Goal: Task Accomplishment & Management: Manage account settings

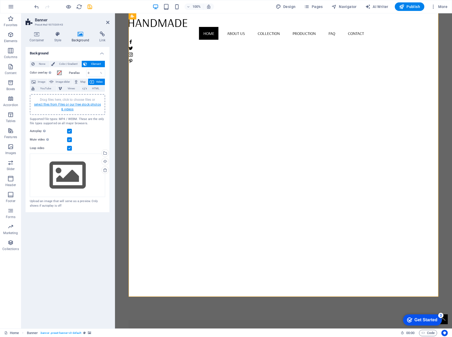
click at [83, 105] on link "select files from Files or our free stock photos & videos" at bounding box center [67, 107] width 67 height 9
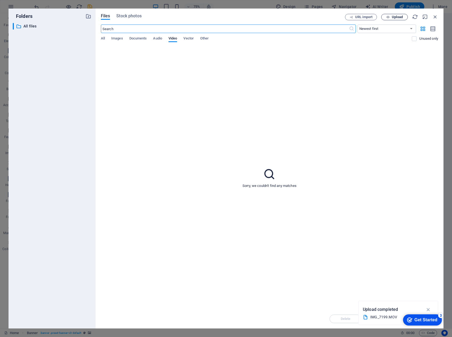
click at [395, 17] on span "Upload" at bounding box center [397, 16] width 11 height 3
drag, startPoint x: 58, startPoint y: 12, endPoint x: 58, endPoint y: 4, distance: 7.5
click at [58, 1] on div "Folders ​ All files All files Files Stock photos URL import Upload ​ Newest fir…" at bounding box center [226, 168] width 452 height 337
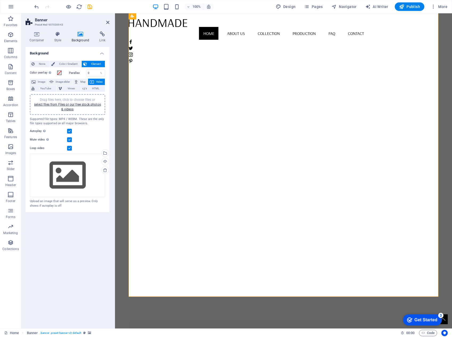
click at [237, 83] on figure at bounding box center [284, 178] width 310 height 283
click at [235, 83] on figure at bounding box center [284, 178] width 310 height 283
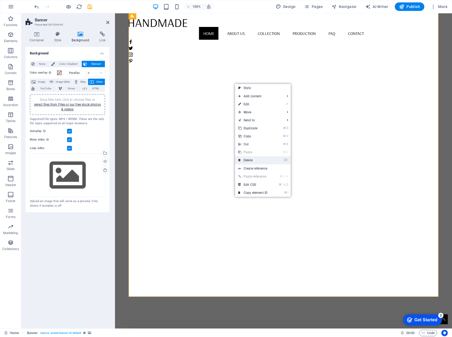
click at [262, 160] on link "⌦ Delete" at bounding box center [253, 160] width 36 height 8
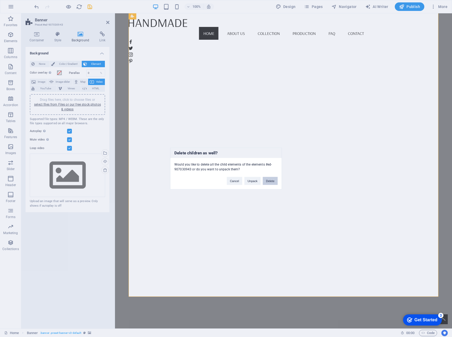
click at [269, 180] on button "Delete" at bounding box center [270, 181] width 15 height 8
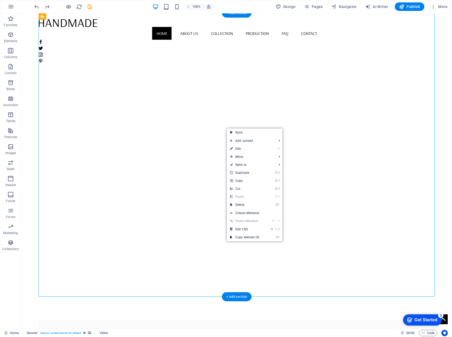
click at [237, 118] on figure at bounding box center [237, 178] width 397 height 283
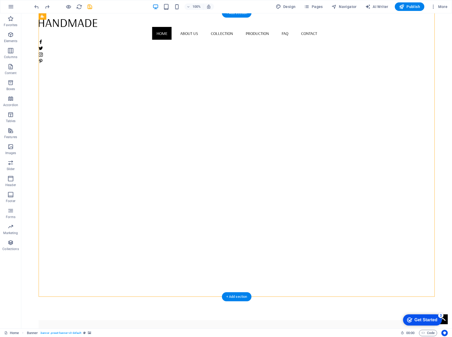
click at [237, 118] on figure at bounding box center [237, 178] width 397 height 283
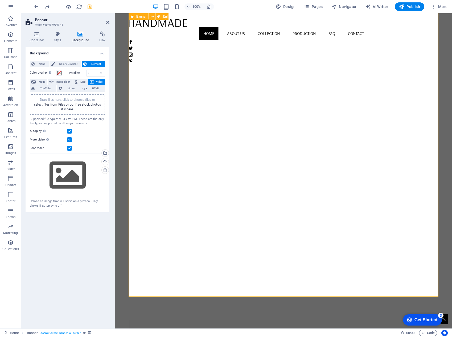
click at [192, 91] on figure at bounding box center [284, 178] width 310 height 283
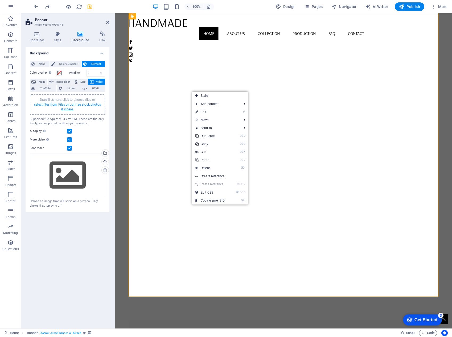
click at [84, 104] on link "select files from Files or our free stock photos & videos" at bounding box center [67, 107] width 67 height 9
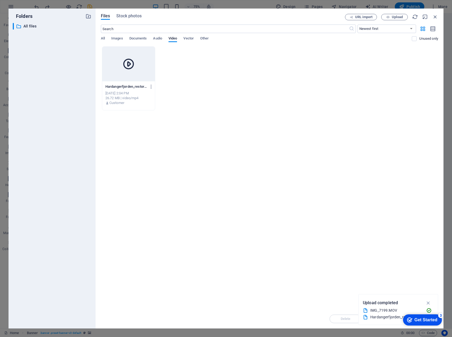
click at [126, 74] on div at bounding box center [128, 64] width 53 height 35
click at [141, 81] on div "1" at bounding box center [128, 64] width 53 height 35
click at [141, 81] on div at bounding box center [128, 64] width 53 height 35
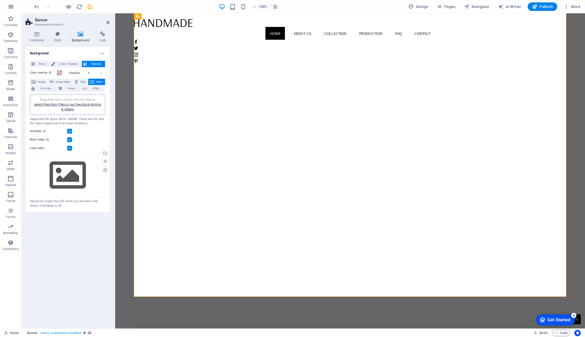
click at [10, 8] on icon "button" at bounding box center [11, 6] width 6 height 6
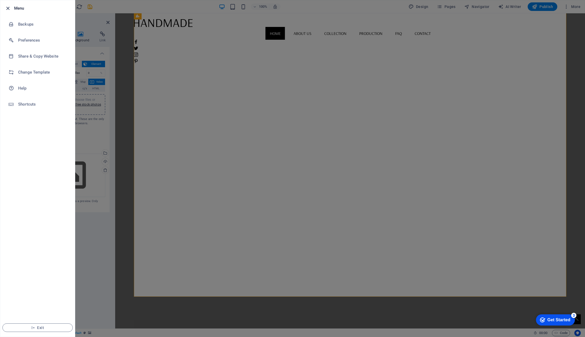
click at [10, 7] on icon "button" at bounding box center [8, 8] width 6 height 6
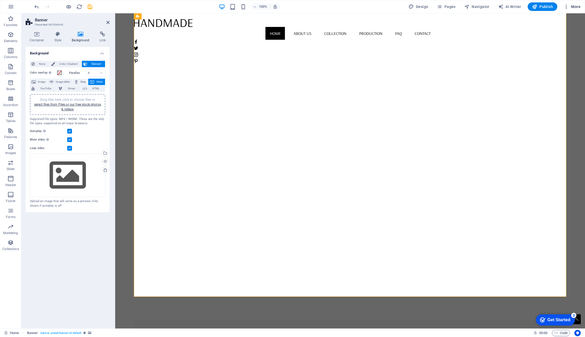
click at [452, 6] on icon "button" at bounding box center [565, 6] width 5 height 5
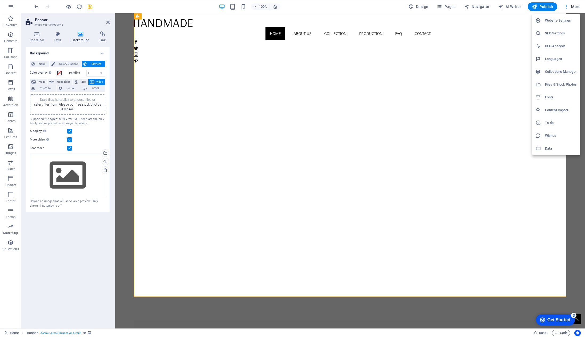
click at [452, 8] on div at bounding box center [292, 168] width 585 height 337
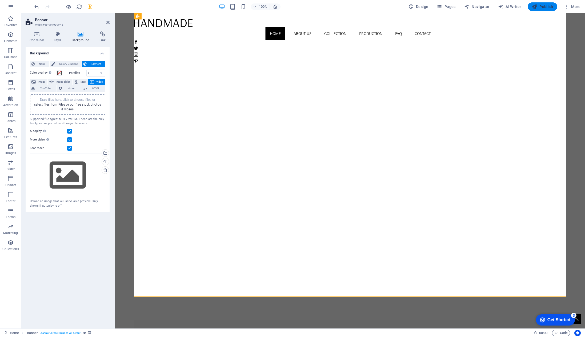
click at [452, 7] on span "Publish" at bounding box center [542, 6] width 21 height 5
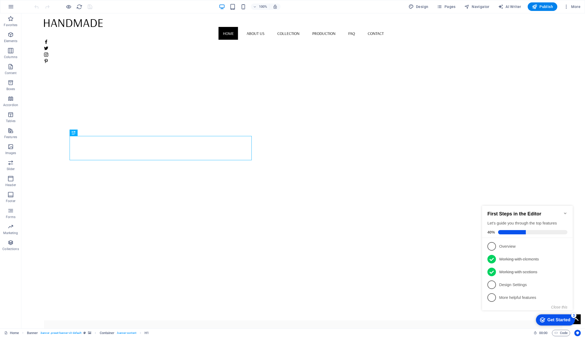
click at [564, 212] on icon "Minimize checklist" at bounding box center [565, 213] width 4 height 4
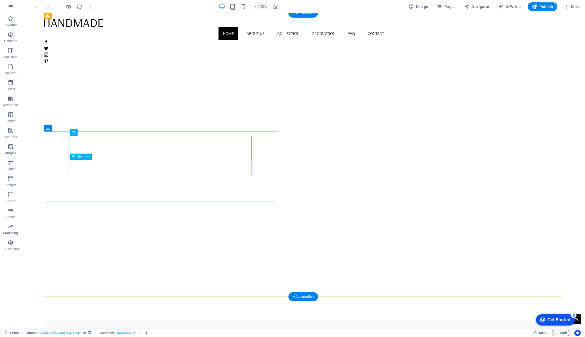
scroll to position [1, 0]
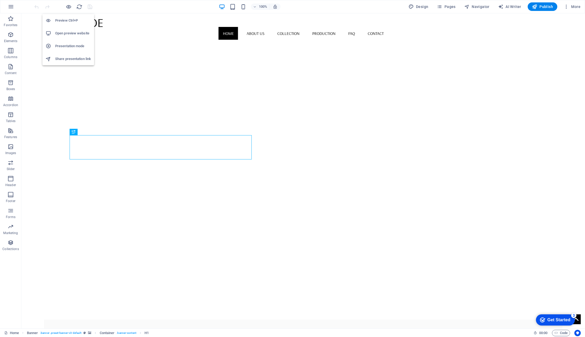
click at [67, 19] on h6 "Preview Ctrl+P" at bounding box center [73, 20] width 36 height 6
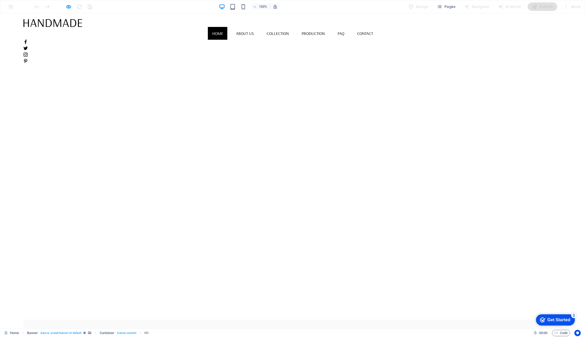
click at [57, 43] on video at bounding box center [292, 177] width 538 height 283
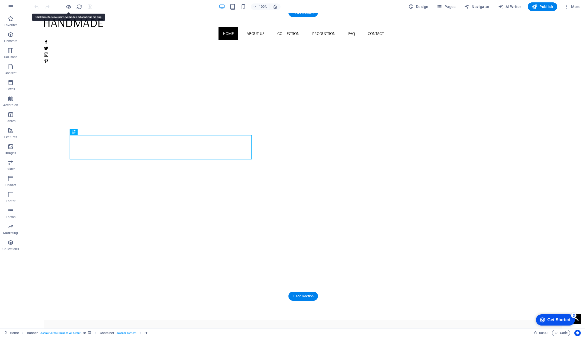
click at [110, 96] on figure at bounding box center [303, 177] width 518 height 283
click at [150, 99] on figure at bounding box center [303, 177] width 518 height 283
select select "vh"
select select "banner"
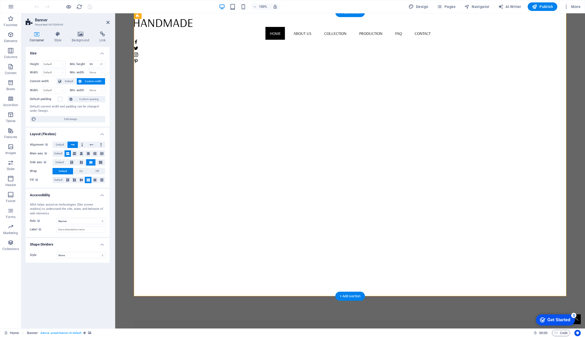
click at [152, 99] on figure at bounding box center [350, 177] width 432 height 283
click at [80, 34] on icon at bounding box center [81, 33] width 26 height 5
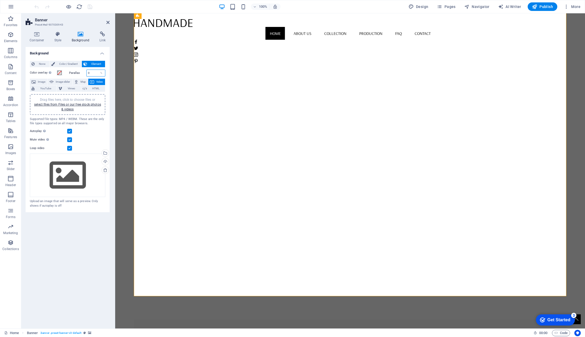
drag, startPoint x: 89, startPoint y: 72, endPoint x: 81, endPoint y: 71, distance: 7.5
click at [81, 71] on div "Parallax 0 %" at bounding box center [87, 73] width 37 height 7
drag, startPoint x: 94, startPoint y: 72, endPoint x: 82, endPoint y: 71, distance: 12.8
click at [82, 71] on div "Parallax 50 %" at bounding box center [87, 73] width 37 height 7
click at [94, 73] on input "0" at bounding box center [96, 73] width 19 height 6
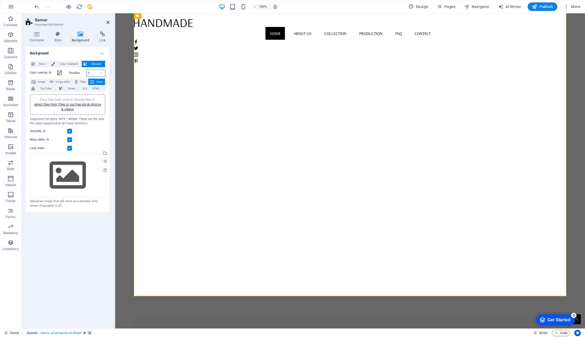
drag, startPoint x: 94, startPoint y: 73, endPoint x: 81, endPoint y: 72, distance: 12.8
click at [81, 72] on div "Parallax 0 %" at bounding box center [87, 73] width 37 height 7
drag, startPoint x: 90, startPoint y: 72, endPoint x: 82, endPoint y: 72, distance: 8.5
click at [82, 72] on div "Parallax 100 %" at bounding box center [87, 73] width 37 height 7
type input "0"
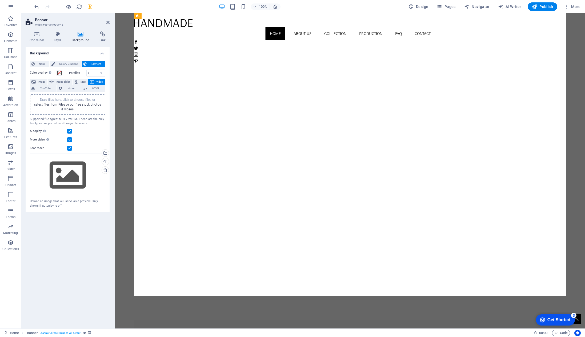
click at [75, 54] on h4 "Background" at bounding box center [68, 52] width 84 height 10
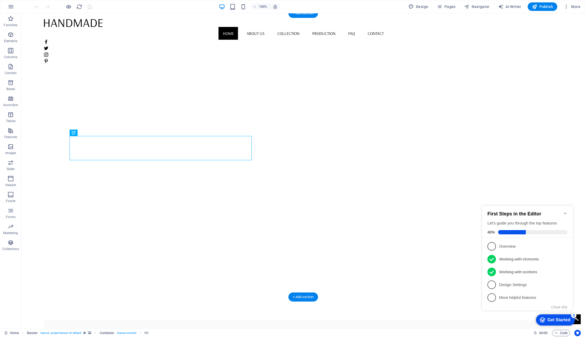
click at [75, 88] on figure at bounding box center [303, 178] width 518 height 283
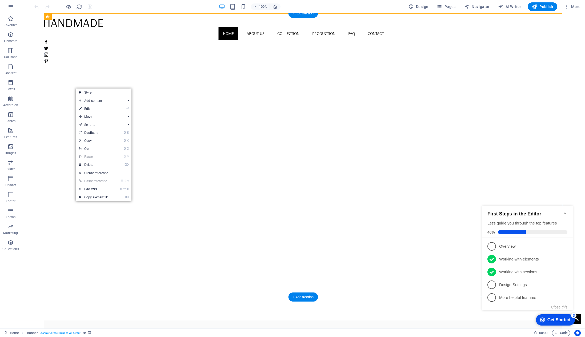
click at [75, 88] on figure at bounding box center [303, 178] width 518 height 283
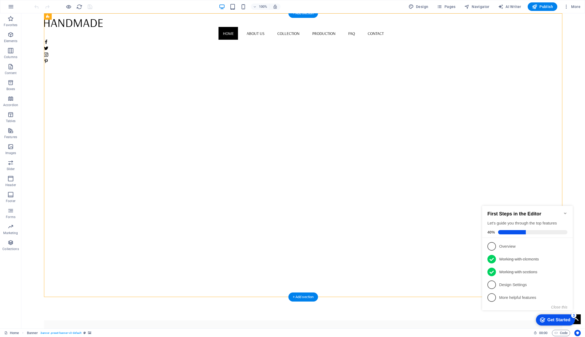
click at [75, 88] on figure at bounding box center [303, 178] width 518 height 283
select select "vh"
select select "banner"
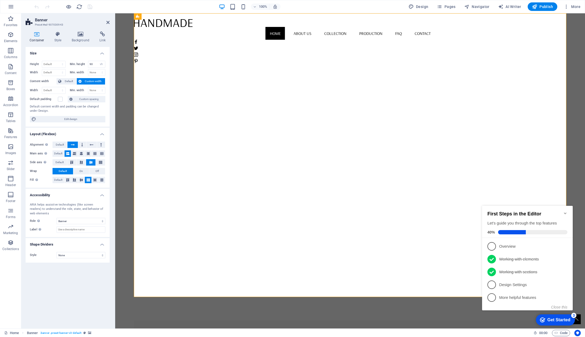
click at [149, 102] on figure at bounding box center [350, 178] width 432 height 283
click at [157, 94] on figure at bounding box center [350, 178] width 432 height 283
click at [181, 77] on figure at bounding box center [350, 178] width 432 height 283
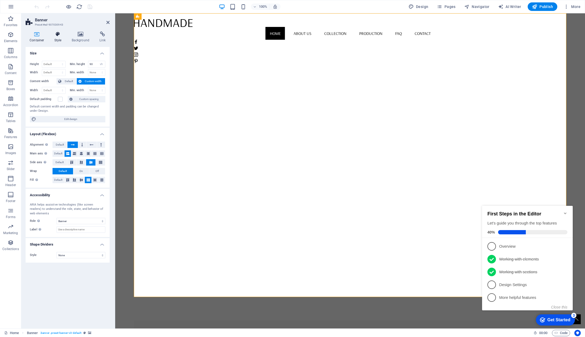
click at [55, 33] on icon at bounding box center [57, 33] width 15 height 5
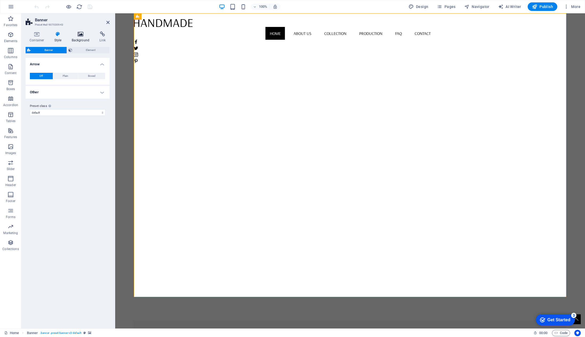
click at [82, 36] on icon at bounding box center [81, 33] width 26 height 5
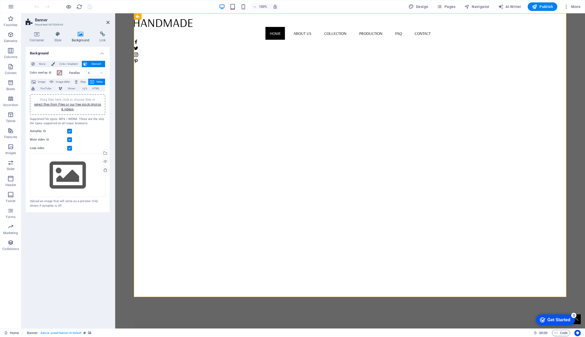
click at [61, 72] on span at bounding box center [59, 73] width 4 height 4
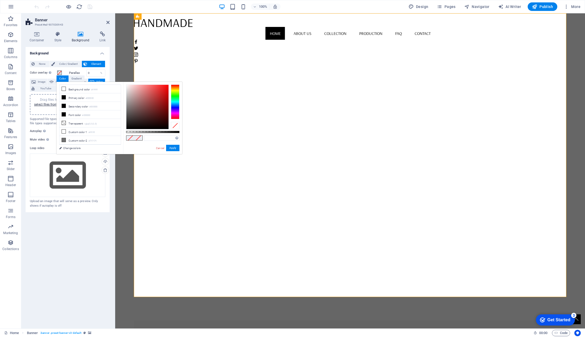
click at [83, 53] on h4 "Background" at bounding box center [68, 52] width 84 height 10
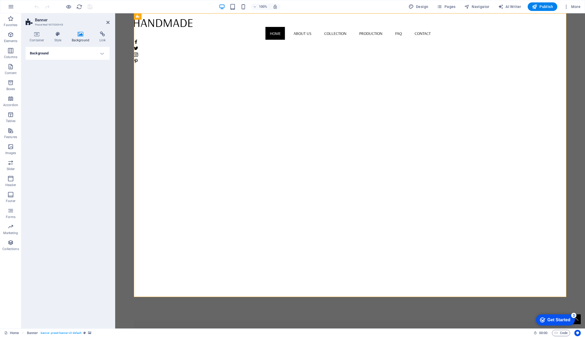
click at [103, 54] on h4 "Background" at bounding box center [68, 53] width 84 height 13
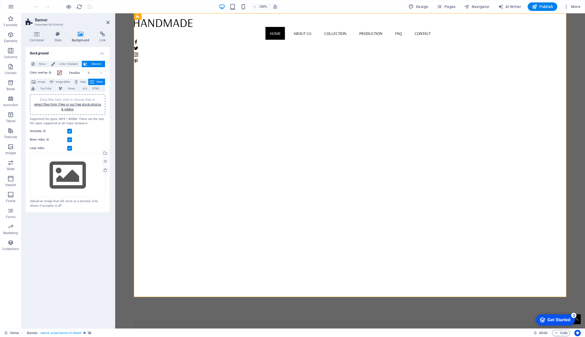
click at [72, 148] on label at bounding box center [69, 148] width 5 height 5
click at [0, 0] on input "Loop video" at bounding box center [0, 0] width 0 height 0
click at [68, 147] on label at bounding box center [69, 148] width 5 height 5
click at [0, 0] on input "Loop video" at bounding box center [0, 0] width 0 height 0
click at [314, 325] on div "New Collection" at bounding box center [349, 337] width 239 height 24
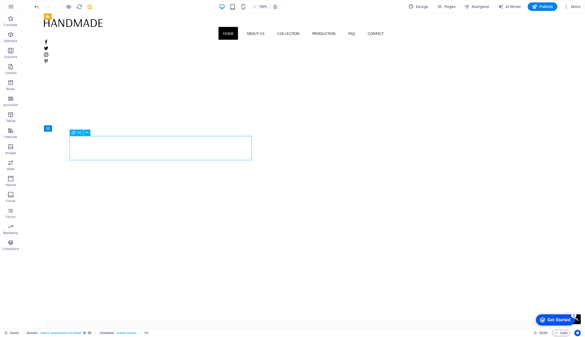
drag, startPoint x: 127, startPoint y: 148, endPoint x: 221, endPoint y: 148, distance: 93.8
click at [221, 325] on div "New Collection" at bounding box center [303, 337] width 239 height 24
click at [189, 325] on div "New Collection" at bounding box center [303, 337] width 239 height 24
click at [184, 325] on div "New Collection" at bounding box center [303, 337] width 239 height 24
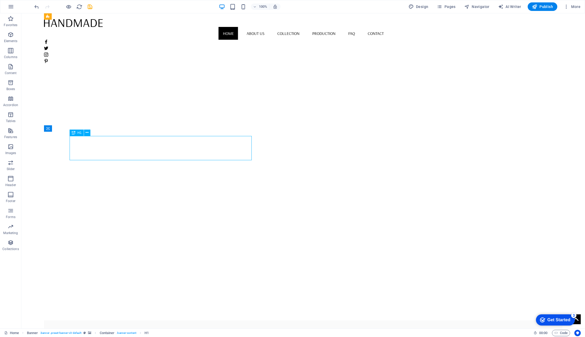
click at [184, 325] on div "New Collection" at bounding box center [303, 337] width 239 height 24
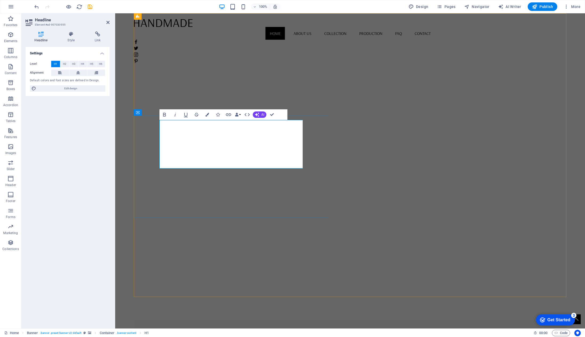
click at [302, 325] on h1 "Design med ro og styrke" at bounding box center [349, 337] width 239 height 24
click at [291, 325] on h1 "Design med ro og styrke" at bounding box center [349, 337] width 239 height 24
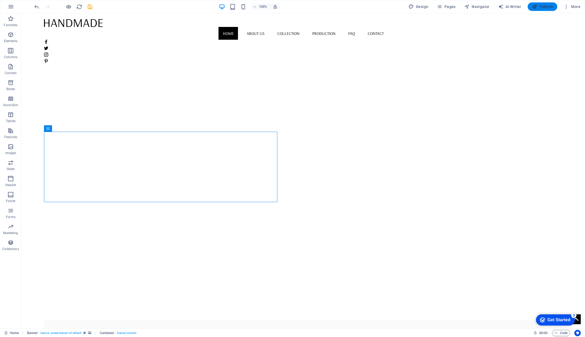
click at [546, 5] on span "Publish" at bounding box center [542, 6] width 21 height 5
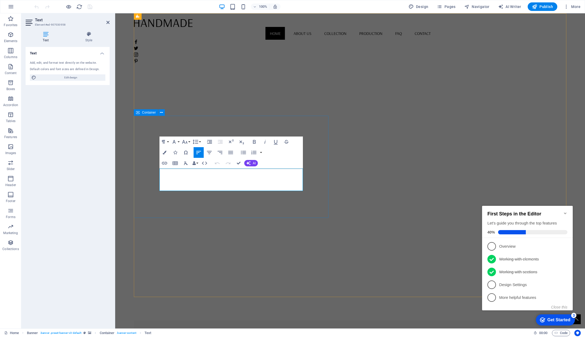
drag, startPoint x: 196, startPoint y: 188, endPoint x: 152, endPoint y: 172, distance: 47.0
click at [77, 178] on div "Text Add, edit, and format text directly on the website. Default colors and fon…" at bounding box center [68, 185] width 84 height 277
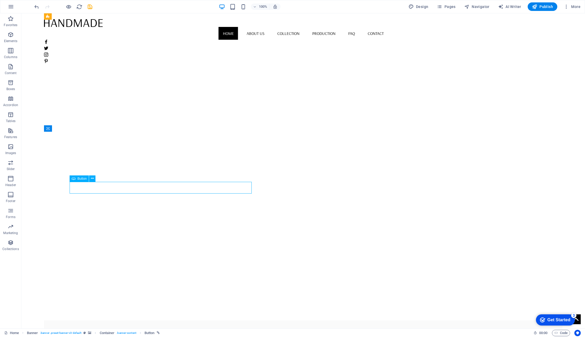
click at [174, 206] on figure at bounding box center [303, 178] width 518 height 283
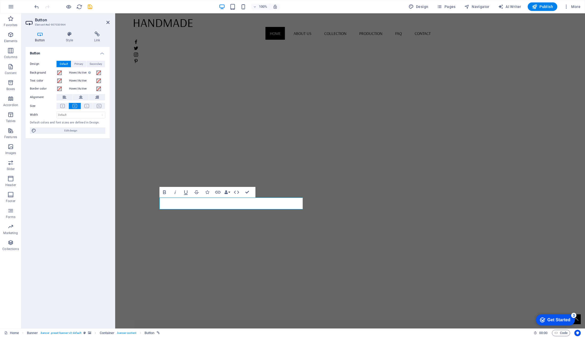
click at [81, 180] on div "Button Design Default Primary Secondary Background Hover/Active Switch to previ…" at bounding box center [68, 185] width 84 height 277
click at [83, 179] on div "Button Design Default Primary Secondary Background Hover/Active Switch to previ…" at bounding box center [68, 185] width 84 height 277
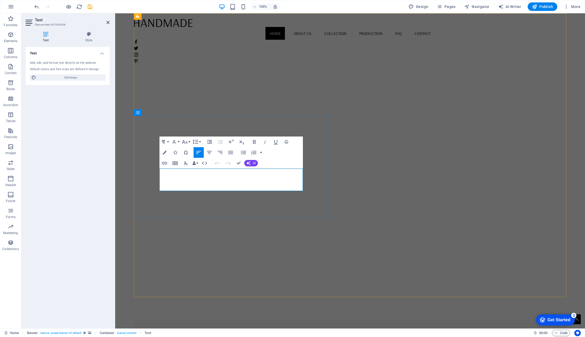
drag, startPoint x: 193, startPoint y: 180, endPoint x: 195, endPoint y: 183, distance: 3.3
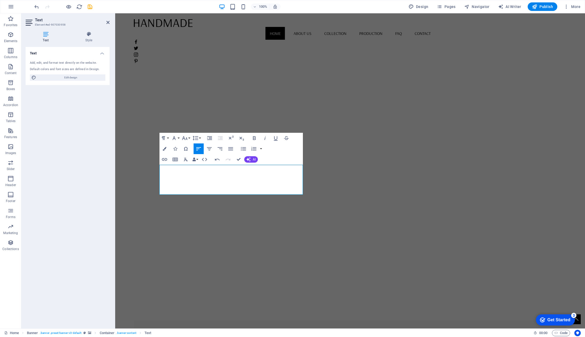
click at [92, 150] on div "Text Add, edit, and format text directly on the website. Default colors and fon…" at bounding box center [68, 185] width 84 height 277
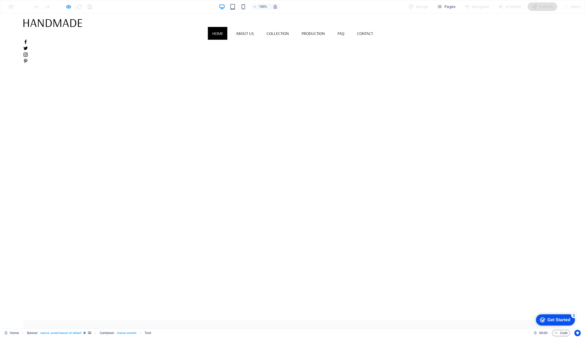
click at [33, 22] on img at bounding box center [52, 23] width 59 height 8
click at [36, 25] on img at bounding box center [52, 23] width 59 height 8
click at [61, 30] on header "Home About us Collection Production FAQ Contact" at bounding box center [292, 40] width 585 height 55
click at [62, 27] on img at bounding box center [52, 23] width 59 height 8
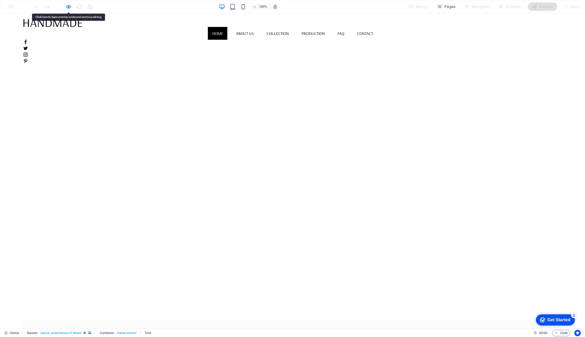
click at [62, 27] on img at bounding box center [52, 23] width 59 height 8
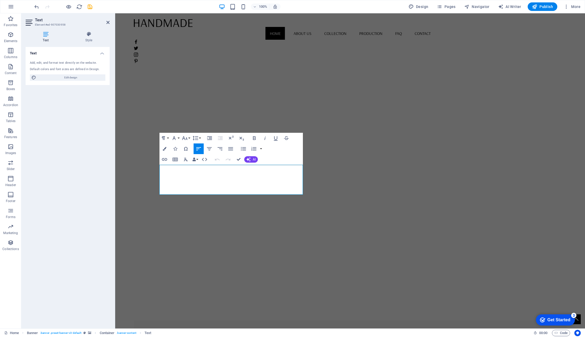
click at [64, 107] on div "Text Add, edit, and format text directly on the website. Default colors and fon…" at bounding box center [68, 185] width 84 height 277
click at [158, 25] on div at bounding box center [350, 23] width 432 height 8
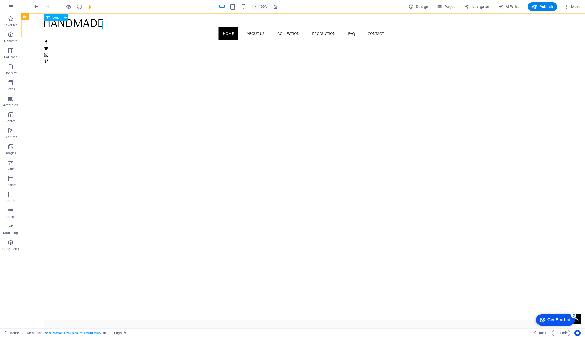
click at [85, 23] on div at bounding box center [303, 23] width 518 height 8
click at [65, 18] on icon at bounding box center [65, 18] width 3 height 6
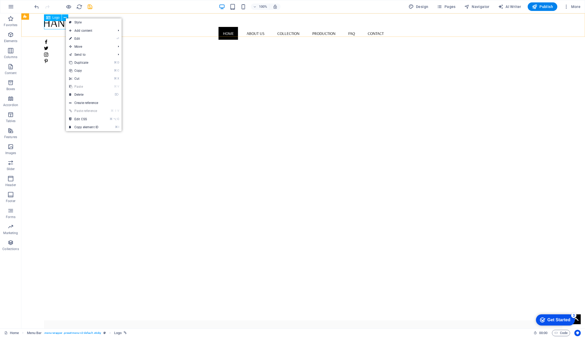
click at [48, 18] on icon at bounding box center [48, 17] width 4 height 6
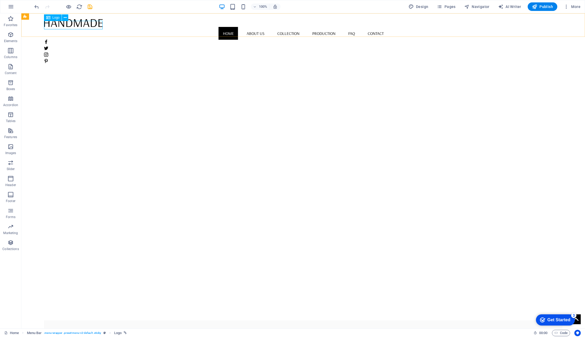
click at [48, 18] on icon at bounding box center [48, 17] width 4 height 6
select select "px"
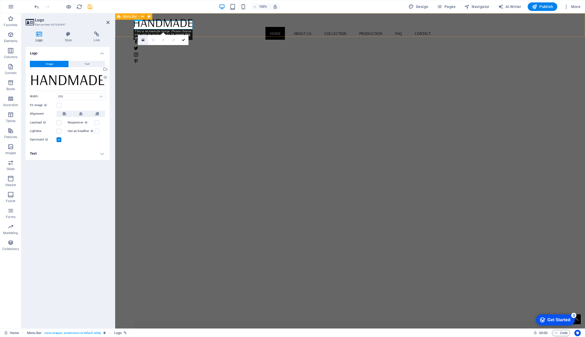
click at [142, 40] on icon at bounding box center [142, 40] width 3 height 4
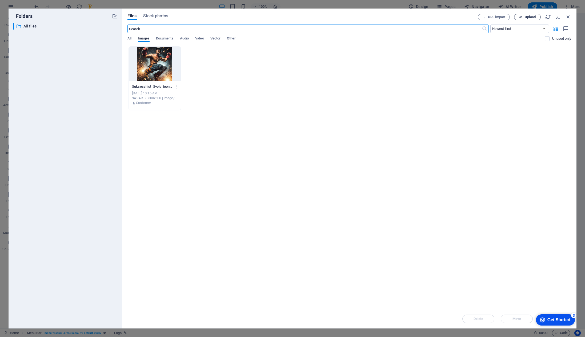
click at [534, 16] on span "Upload" at bounding box center [529, 16] width 11 height 3
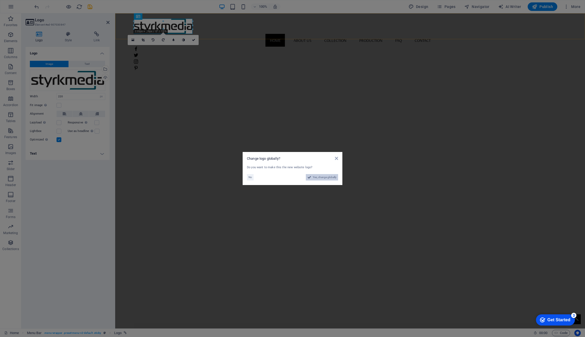
click at [321, 178] on span "Yes, change globally" at bounding box center [325, 177] width 24 height 6
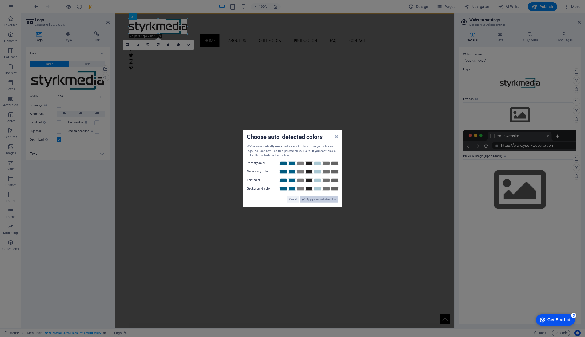
click at [324, 200] on span "Apply new website colors" at bounding box center [321, 199] width 30 height 6
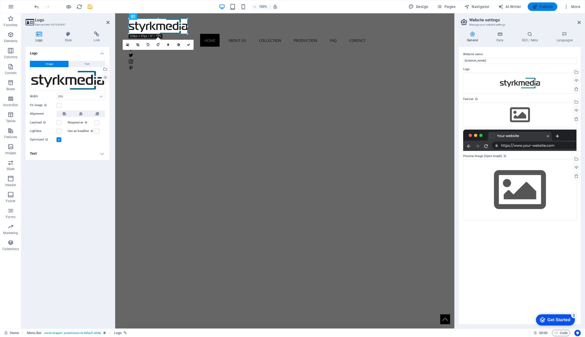
click at [545, 7] on span "Publish" at bounding box center [542, 6] width 21 height 5
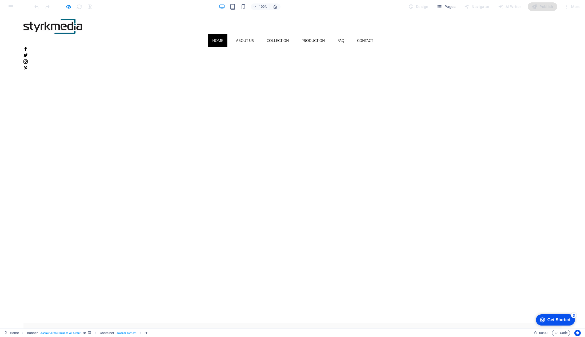
click at [227, 34] on link "Home" at bounding box center [217, 40] width 19 height 13
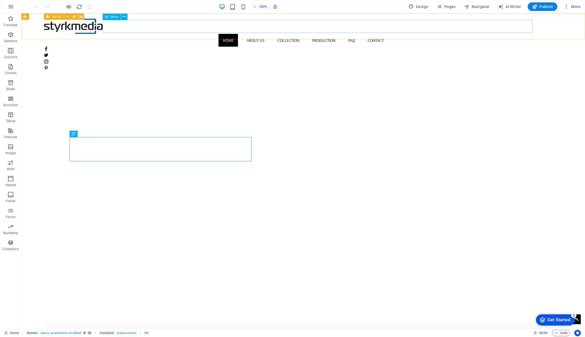
click at [239, 34] on nav "Home About us Collection Production FAQ Contact" at bounding box center [303, 40] width 518 height 13
drag, startPoint x: 239, startPoint y: 28, endPoint x: 145, endPoint y: 28, distance: 93.8
click at [239, 34] on nav "Home About us Collection Production FAQ Contact" at bounding box center [303, 40] width 518 height 13
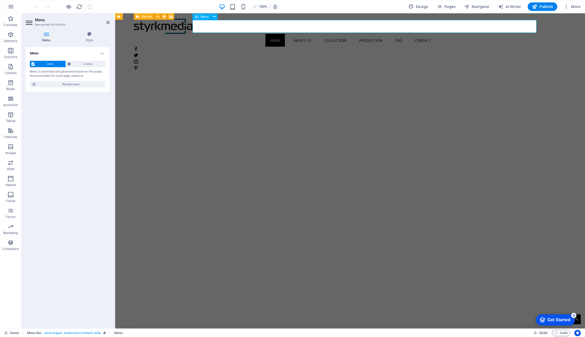
click at [286, 34] on nav "Home About us Collection Production FAQ Contact" at bounding box center [350, 40] width 432 height 13
click at [287, 34] on nav "Home About us Collection Production FAQ Contact" at bounding box center [350, 40] width 432 height 13
click at [46, 36] on icon at bounding box center [46, 33] width 41 height 5
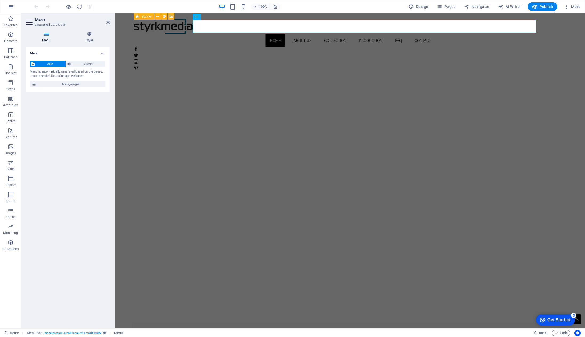
click at [47, 34] on icon at bounding box center [46, 33] width 41 height 5
click at [59, 84] on span "Manage pages" at bounding box center [71, 84] width 66 height 6
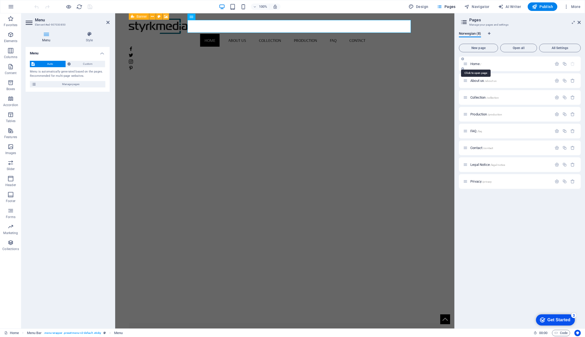
click at [476, 64] on span "Home /" at bounding box center [475, 64] width 11 height 4
click at [555, 64] on icon "button" at bounding box center [556, 64] width 5 height 5
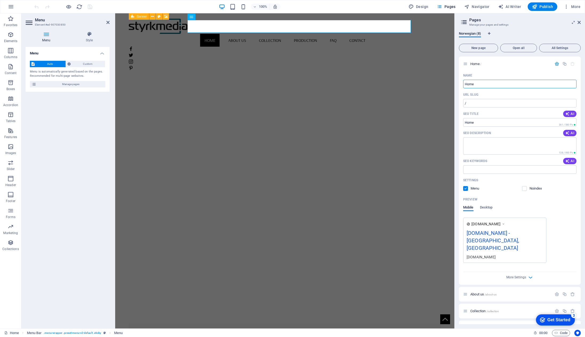
drag, startPoint x: 466, startPoint y: 84, endPoint x: 455, endPoint y: 84, distance: 11.5
click at [455, 84] on aside "Pages Manage your pages and settings Norwegian (8) New page Open all All Settin…" at bounding box center [519, 170] width 131 height 315
type input "Hjem"
click at [245, 34] on nav "Hjem About us Collection Production FAQ Contact" at bounding box center [285, 40] width 312 height 13
click at [466, 65] on icon at bounding box center [465, 64] width 5 height 5
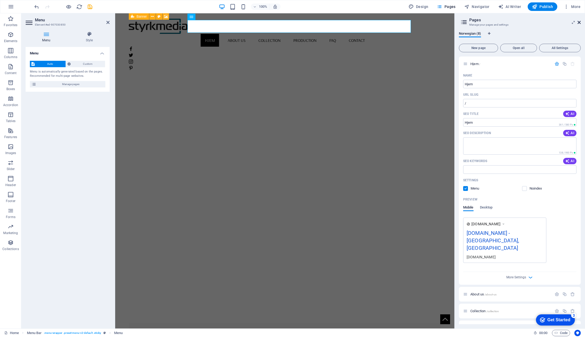
drag, startPoint x: 578, startPoint y: 23, endPoint x: 463, endPoint y: 9, distance: 115.9
click at [578, 23] on icon at bounding box center [578, 22] width 3 height 4
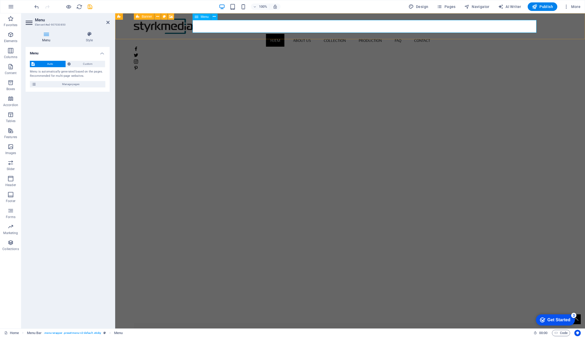
click at [316, 34] on nav "Hjem About us Collection Production FAQ Contact" at bounding box center [350, 40] width 432 height 13
click at [312, 34] on nav "Hjem About us Collection Production FAQ Contact" at bounding box center [350, 40] width 432 height 13
click at [202, 16] on span "Menu" at bounding box center [204, 16] width 8 height 3
click at [214, 17] on icon at bounding box center [214, 17] width 3 height 6
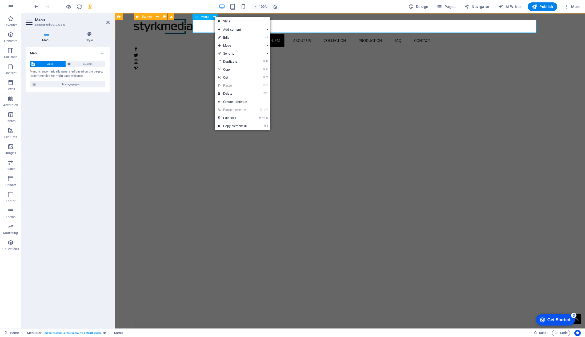
click at [198, 17] on icon at bounding box center [197, 17] width 4 height 6
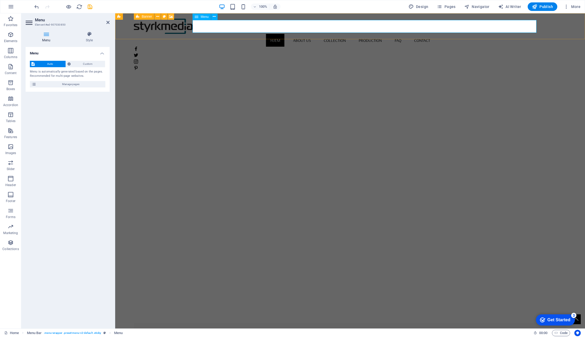
click at [198, 17] on icon at bounding box center [197, 17] width 4 height 6
click at [216, 17] on icon at bounding box center [214, 17] width 3 height 6
click at [312, 34] on nav "Hjem About us Collection Production FAQ Contact" at bounding box center [350, 40] width 432 height 13
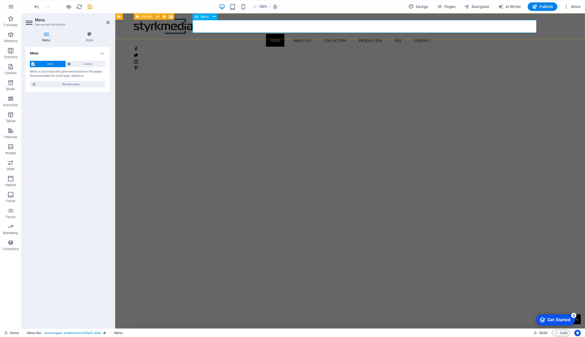
click at [312, 34] on nav "Hjem About us Collection Production FAQ Contact" at bounding box center [350, 40] width 432 height 13
click at [47, 35] on icon at bounding box center [46, 33] width 41 height 5
click at [46, 35] on icon at bounding box center [46, 33] width 41 height 5
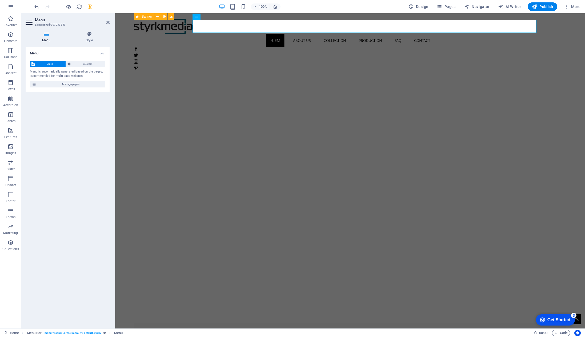
click at [46, 35] on icon at bounding box center [46, 33] width 41 height 5
click at [46, 39] on h4 "Menu" at bounding box center [47, 36] width 43 height 11
click at [34, 85] on icon at bounding box center [33, 84] width 5 height 6
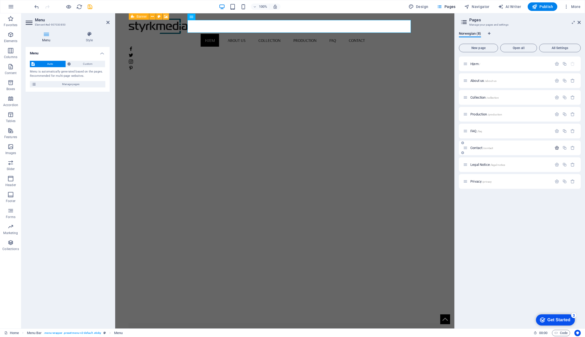
click at [557, 148] on icon "button" at bounding box center [556, 147] width 5 height 5
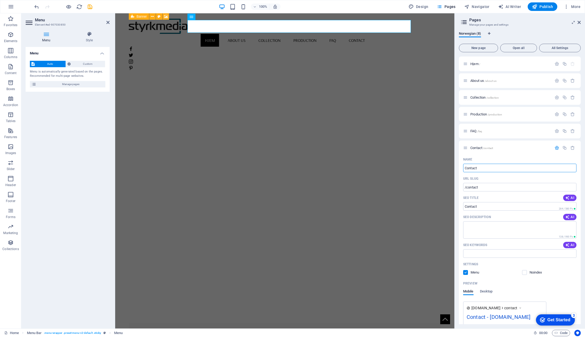
drag, startPoint x: 595, startPoint y: 181, endPoint x: 448, endPoint y: 164, distance: 148.4
drag, startPoint x: 573, startPoint y: 180, endPoint x: 454, endPoint y: 166, distance: 119.9
type input "KO"
type input "/ko"
type input "KOTAK"
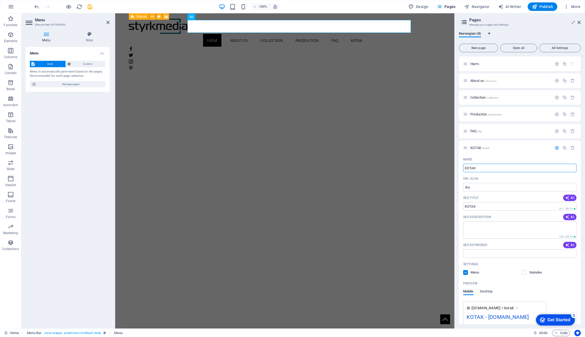
type input "/kotak"
type input "KOTAKT"
type input "/kotakt"
click at [476, 81] on span "About us /about-us" at bounding box center [483, 81] width 26 height 4
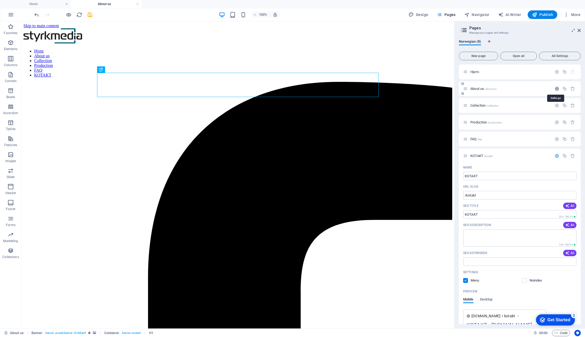
click at [557, 89] on icon "button" at bounding box center [556, 88] width 5 height 5
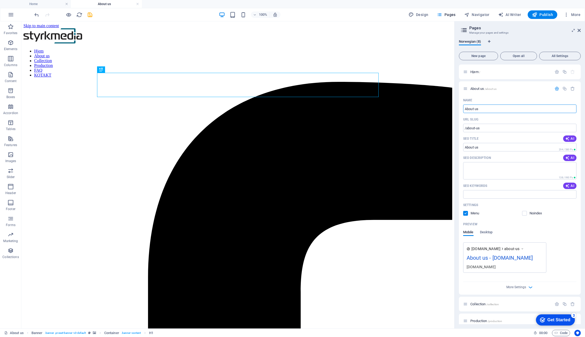
drag, startPoint x: 470, startPoint y: 108, endPoint x: 457, endPoint y: 108, distance: 12.5
click at [457, 108] on div "Norwegian (8) New page Open all All Settings Hjem / About us /about-us Name Abo…" at bounding box center [519, 181] width 130 height 293
click at [481, 110] on input "About us" at bounding box center [519, 108] width 113 height 9
drag, startPoint x: 472, startPoint y: 109, endPoint x: 457, endPoint y: 110, distance: 15.2
click at [461, 109] on div "Name About us ​ URL SLUG /about-us ​ SEO Title AI ​ 294 / 580 Px SEO Descriptio…" at bounding box center [520, 195] width 122 height 198
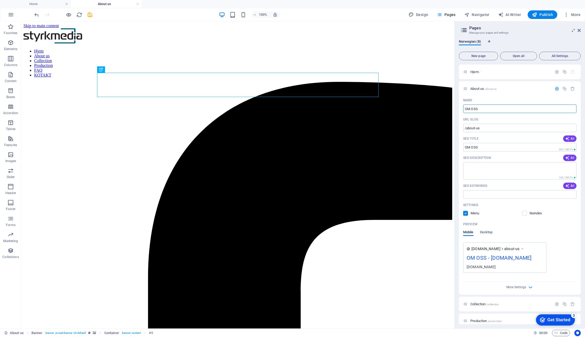
type input "OM OSS"
type input "/om-oss"
click at [544, 16] on span "Publish" at bounding box center [542, 14] width 21 height 5
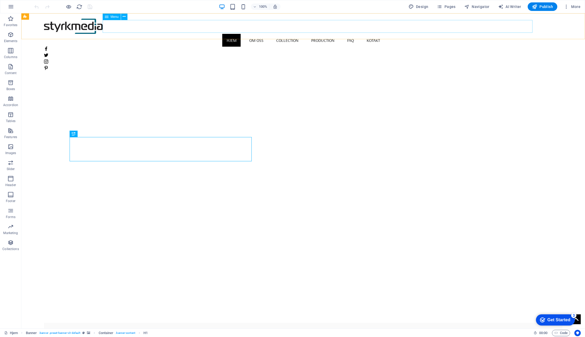
click at [303, 34] on nav "Hjem OM OSS Collection Production FAQ KOTAKT" at bounding box center [303, 40] width 518 height 13
drag, startPoint x: 303, startPoint y: 26, endPoint x: 209, endPoint y: 26, distance: 93.8
click at [303, 34] on nav "Hjem OM OSS Collection Production FAQ KOTAKT" at bounding box center [303, 40] width 518 height 13
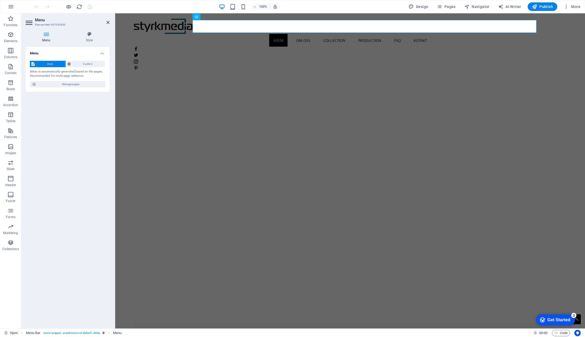
click at [46, 35] on icon at bounding box center [46, 33] width 41 height 5
click at [46, 34] on icon at bounding box center [46, 33] width 41 height 5
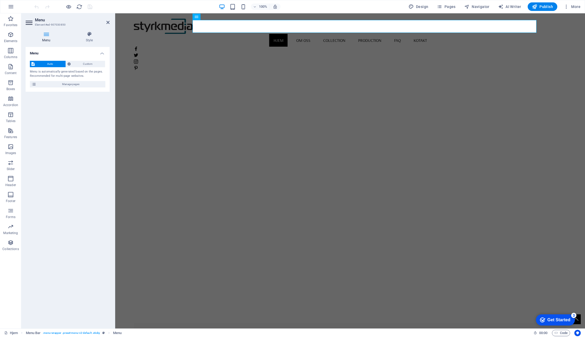
click at [46, 34] on icon at bounding box center [46, 33] width 41 height 5
drag, startPoint x: 46, startPoint y: 34, endPoint x: 99, endPoint y: 42, distance: 53.3
click at [46, 34] on icon at bounding box center [46, 33] width 41 height 5
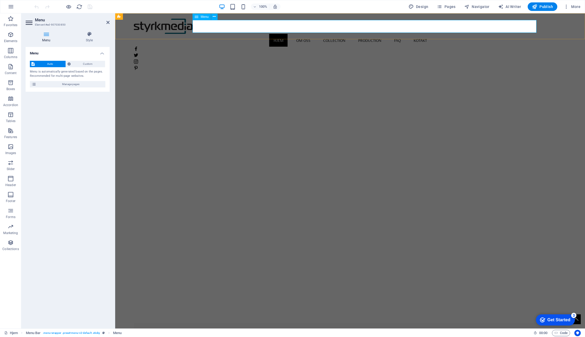
click at [322, 34] on nav "Hjem OM OSS Collection Production FAQ KOTAKT" at bounding box center [350, 40] width 432 height 13
click at [197, 17] on icon at bounding box center [197, 17] width 4 height 6
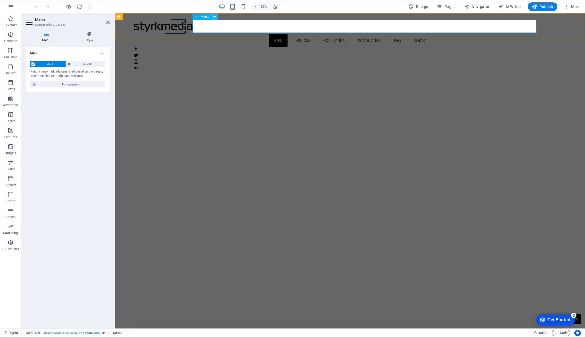
click at [214, 17] on icon at bounding box center [214, 17] width 3 height 6
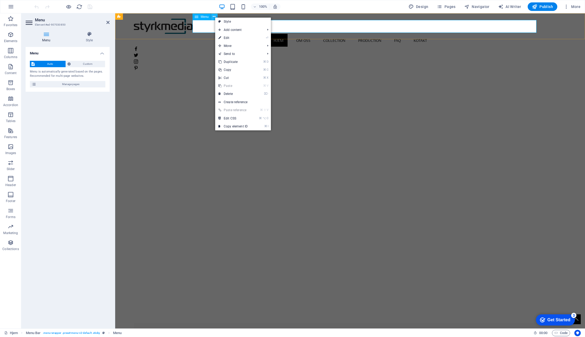
click at [214, 17] on icon at bounding box center [214, 17] width 3 height 6
click at [47, 32] on icon at bounding box center [46, 33] width 41 height 5
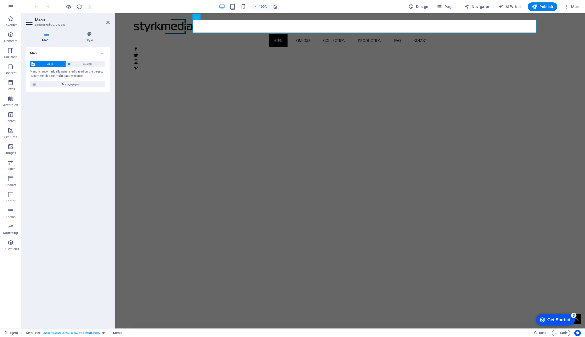
drag, startPoint x: 47, startPoint y: 32, endPoint x: 45, endPoint y: 40, distance: 7.9
click at [47, 32] on icon at bounding box center [46, 33] width 41 height 5
click at [42, 83] on span "Manage pages" at bounding box center [71, 84] width 66 height 6
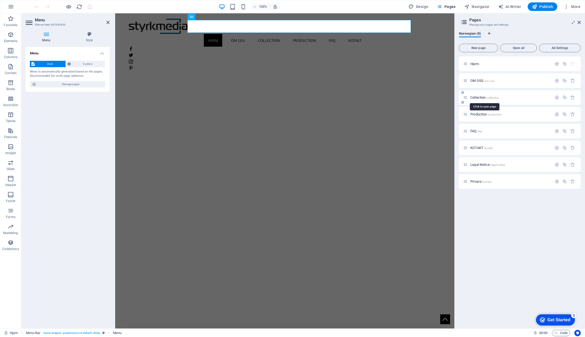
click at [491, 98] on span "/collection" at bounding box center [492, 97] width 13 height 3
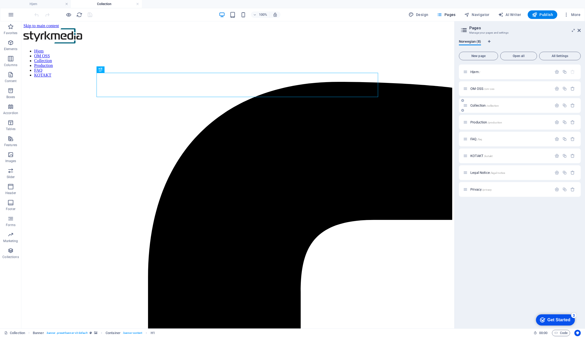
click at [479, 106] on span "Collection /collection" at bounding box center [484, 105] width 29 height 4
drag, startPoint x: 466, startPoint y: 106, endPoint x: 521, endPoint y: 113, distance: 56.1
click at [466, 106] on icon at bounding box center [465, 105] width 5 height 5
click at [557, 106] on icon "button" at bounding box center [556, 105] width 5 height 5
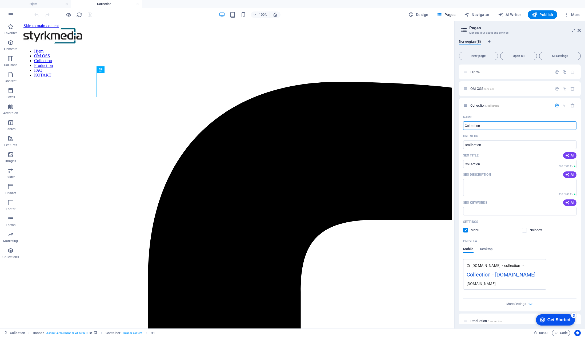
drag, startPoint x: 514, startPoint y: 146, endPoint x: 451, endPoint y: 123, distance: 67.6
drag, startPoint x: 500, startPoint y: 147, endPoint x: 445, endPoint y: 125, distance: 58.8
type input "MULIGHETER"
type input "/muligheter"
click at [544, 16] on span "Publish" at bounding box center [542, 14] width 21 height 5
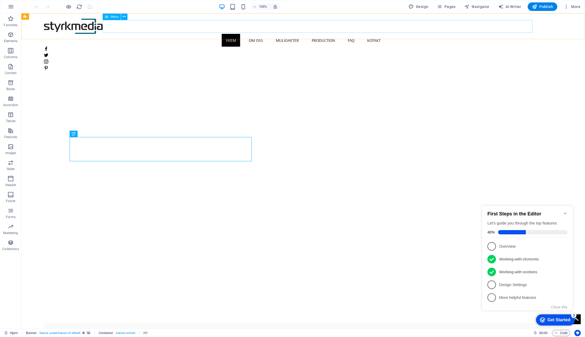
click at [357, 34] on nav "Hjem OM OSS MULIGHETER Production FAQ KOTAKT" at bounding box center [303, 40] width 518 height 13
click at [112, 17] on span "Menu" at bounding box center [115, 16] width 8 height 3
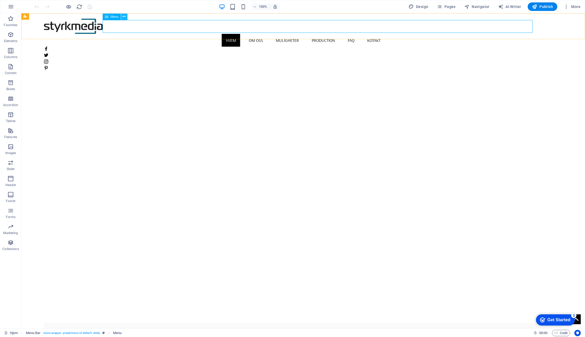
click at [122, 16] on button at bounding box center [124, 17] width 6 height 6
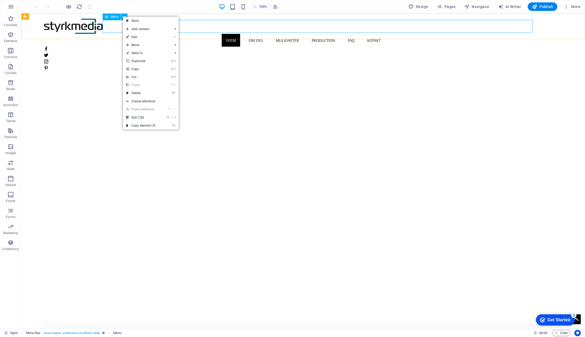
click at [115, 16] on span "Menu" at bounding box center [115, 16] width 8 height 3
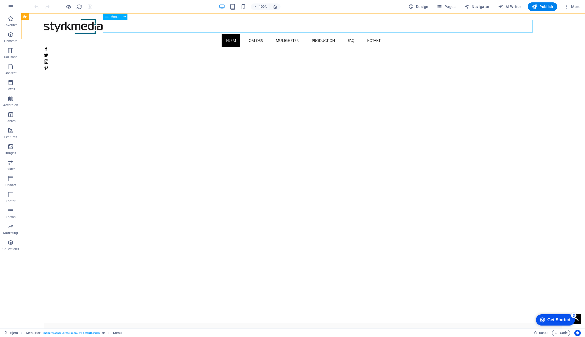
click at [115, 17] on span "Menu" at bounding box center [115, 16] width 8 height 3
click at [29, 17] on div "Menu Bar" at bounding box center [25, 16] width 8 height 6
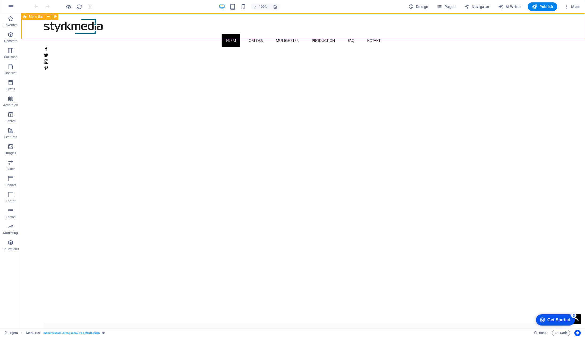
click at [115, 17] on div "Hjem OM OSS MULIGHETER Production FAQ KOTAKT" at bounding box center [302, 44] width 563 height 62
click at [342, 34] on nav "Hjem OM OSS MULIGHETER Production FAQ KOTAKT" at bounding box center [303, 40] width 518 height 13
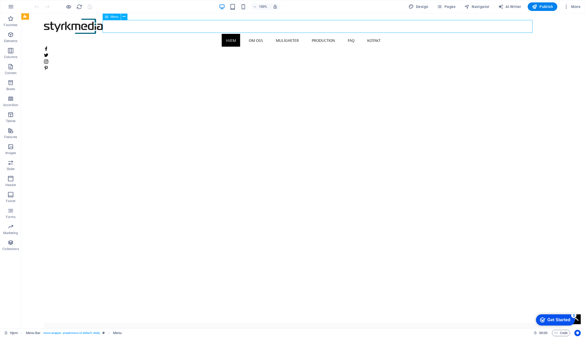
click at [342, 34] on nav "Hjem OM OSS MULIGHETER Production FAQ KOTAKT" at bounding box center [303, 40] width 518 height 13
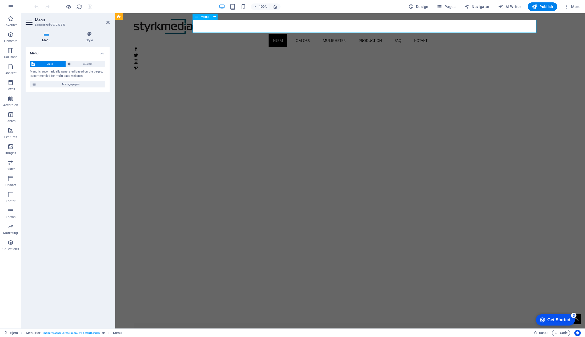
click at [342, 34] on nav "Hjem OM OSS MULIGHETER Production FAQ KOTAKT" at bounding box center [350, 40] width 432 height 13
click at [386, 34] on nav "Hjem OM OSS MULIGHETER Production FAQ KOTAKT" at bounding box center [350, 40] width 432 height 13
click at [68, 86] on span "Manage pages" at bounding box center [71, 84] width 66 height 6
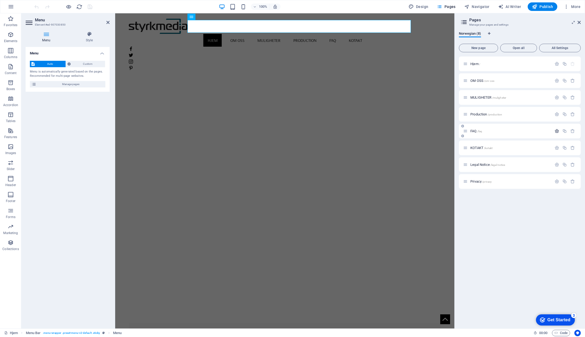
click at [557, 131] on icon "button" at bounding box center [556, 131] width 5 height 5
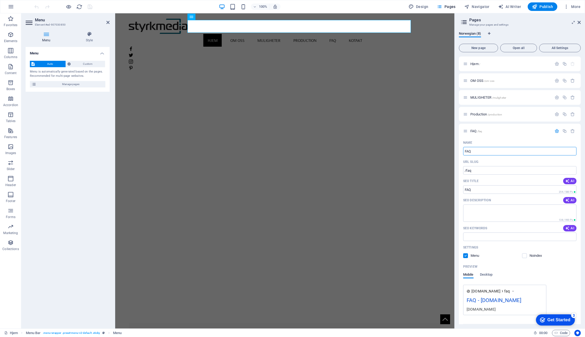
drag, startPoint x: 479, startPoint y: 153, endPoint x: 458, endPoint y: 149, distance: 21.6
click at [457, 150] on div "Norwegian (8) New page Open all All Settings Hjem / OM OSS /om-oss MULIGHETER /…" at bounding box center [519, 177] width 130 height 301
type input "TR"
type input "/tr"
type input "TRYGGHET"
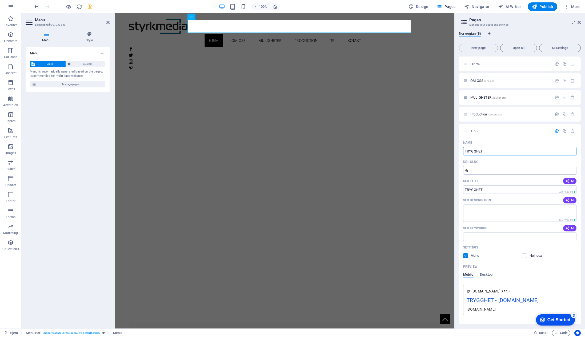
type input "/trygghet"
click at [568, 6] on icon "button" at bounding box center [565, 6] width 5 height 5
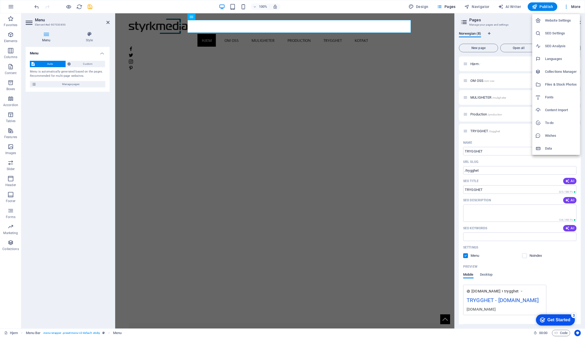
click at [552, 7] on div at bounding box center [292, 168] width 585 height 337
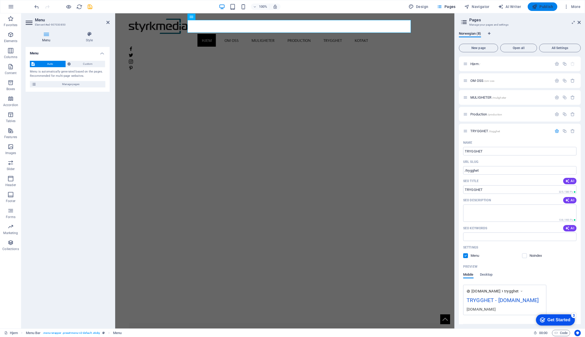
click at [0, 0] on span "Publish" at bounding box center [0, 0] width 0 height 0
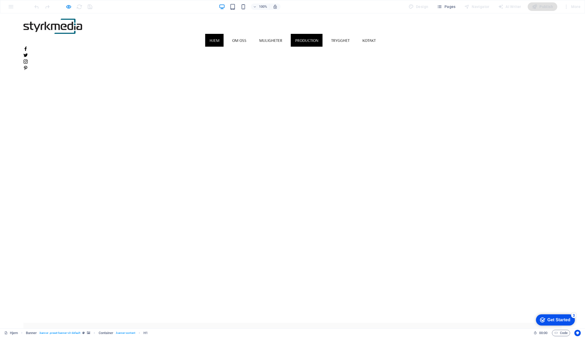
click at [322, 34] on link "Production" at bounding box center [307, 40] width 32 height 13
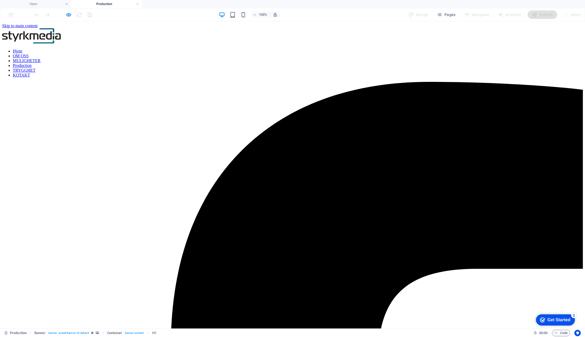
click at [230, 49] on nav "Hjem OM OSS MULIGHETER Production TRYGGHET KOTAKT" at bounding box center [292, 63] width 580 height 29
click at [226, 49] on nav "Hjem OM OSS MULIGHETER Production TRYGGHET KOTAKT" at bounding box center [292, 63] width 580 height 29
click at [74, 33] on div at bounding box center [292, 36] width 580 height 16
click at [114, 49] on nav "Hjem OM OSS MULIGHETER Production TRYGGHET KOTAKT" at bounding box center [292, 63] width 580 height 29
click at [67, 13] on icon "button" at bounding box center [69, 15] width 6 height 6
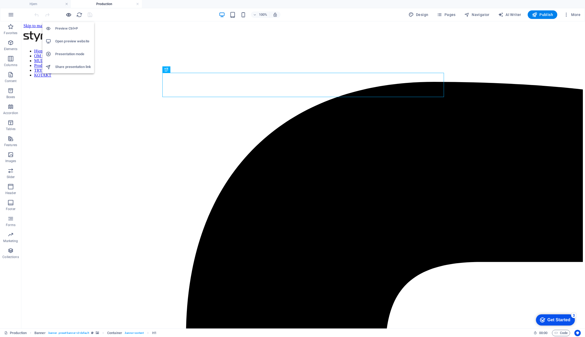
click at [71, 14] on icon "button" at bounding box center [69, 15] width 6 height 6
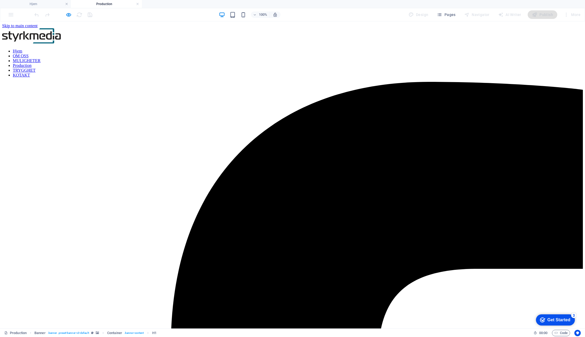
click at [22, 49] on link "Hjem" at bounding box center [18, 51] width 10 height 5
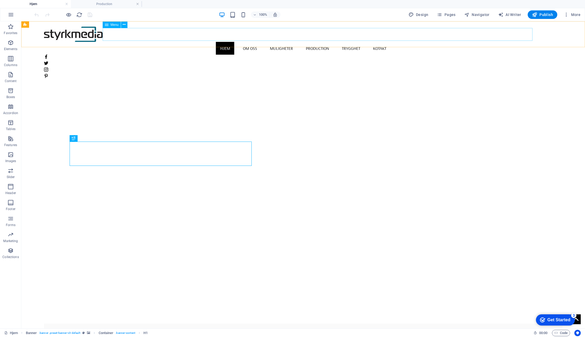
click at [331, 42] on nav "Hjem OM OSS MULIGHETER Production TRYGGHET KOTAKT" at bounding box center [303, 48] width 518 height 13
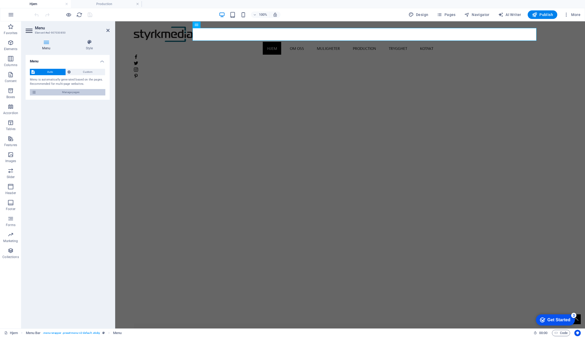
click at [33, 92] on icon at bounding box center [33, 92] width 5 height 6
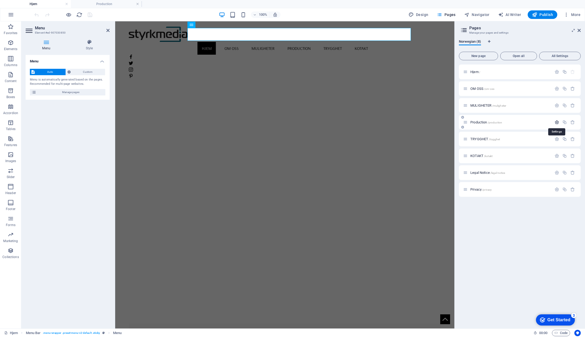
click at [558, 122] on icon "button" at bounding box center [556, 122] width 5 height 5
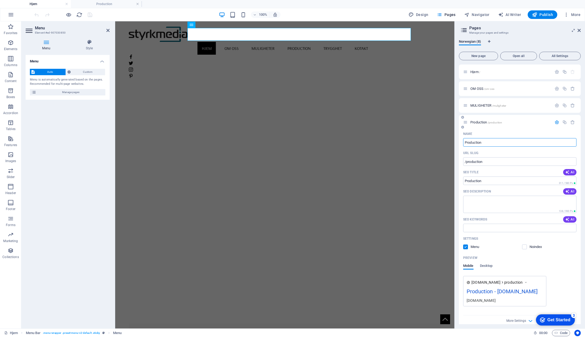
drag, startPoint x: 474, startPoint y: 142, endPoint x: 460, endPoint y: 141, distance: 13.3
click at [460, 141] on div "Name Production ​ URL SLUG /production ​ SEO Title AI ​ 311 / 580 Px SEO Descri…" at bounding box center [520, 228] width 122 height 198
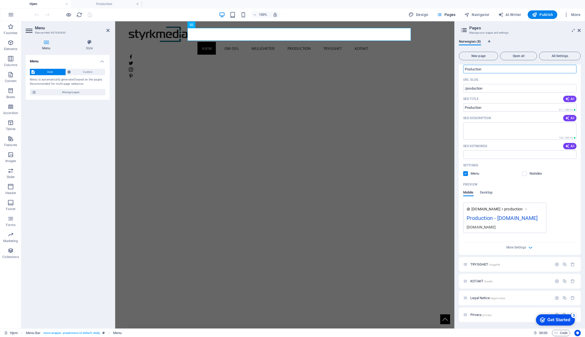
scroll to position [81, 0]
click at [554, 281] on icon "button" at bounding box center [556, 281] width 5 height 5
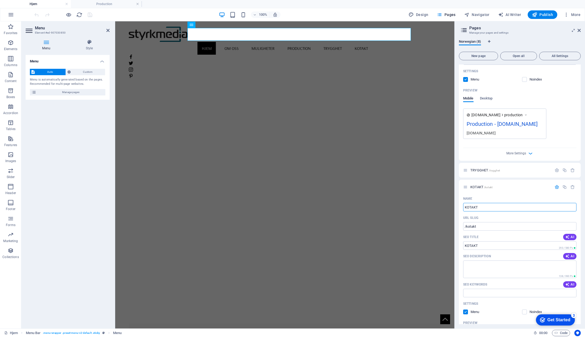
scroll to position [168, 0]
click at [469, 210] on input "KOTAKT" at bounding box center [519, 206] width 113 height 9
type input "KOnTAKT"
type input "/kontakt"
click at [505, 210] on input "KOnTAKT" at bounding box center [519, 206] width 113 height 9
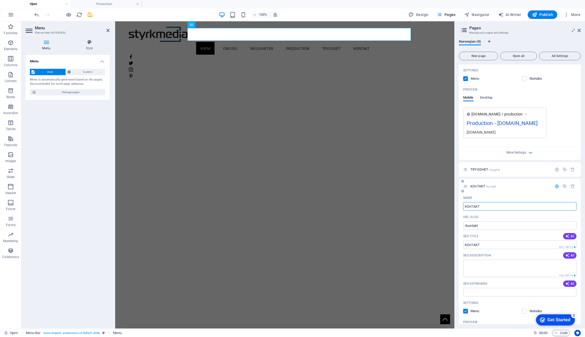
click at [468, 210] on input "KOnTAKT" at bounding box center [519, 206] width 113 height 9
type input "KONTAKT"
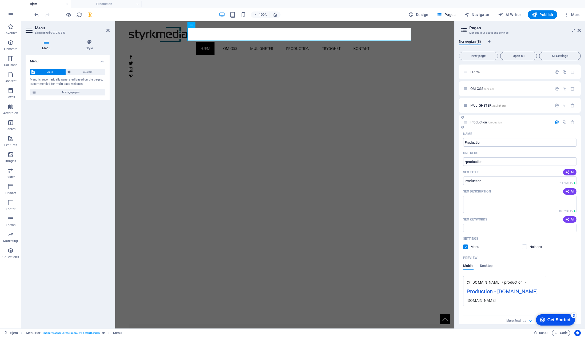
scroll to position [0, 0]
click at [485, 143] on input "Production" at bounding box center [519, 142] width 113 height 9
drag, startPoint x: 472, startPoint y: 143, endPoint x: 458, endPoint y: 145, distance: 14.3
click at [460, 143] on div "Name Production ​ URL SLUG /production ​ SEO Title AI ​ 311 / 580 Px SEO Descri…" at bounding box center [520, 228] width 122 height 198
type input "A"
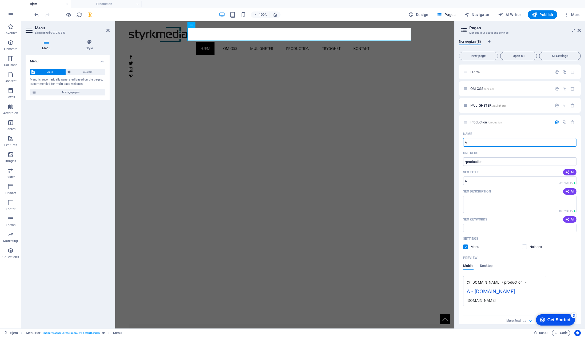
type input "/a"
type input "A til"
type input "/a-til"
type input "A til Å"
type input "/a-til-a"
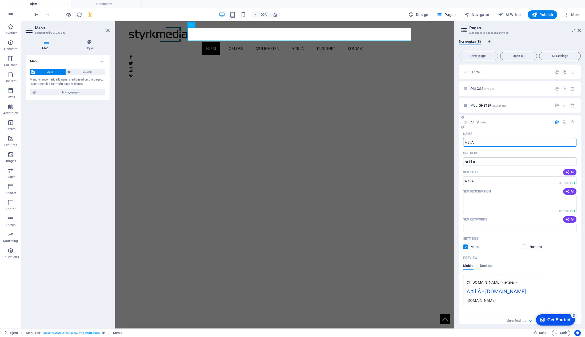
drag, startPoint x: 471, startPoint y: 143, endPoint x: 467, endPoint y: 143, distance: 3.7
click at [467, 143] on input "A til Å" at bounding box center [519, 142] width 113 height 9
type input "A- Å"
type input "/a-a"
click at [467, 143] on input "A- Å" at bounding box center [519, 142] width 113 height 9
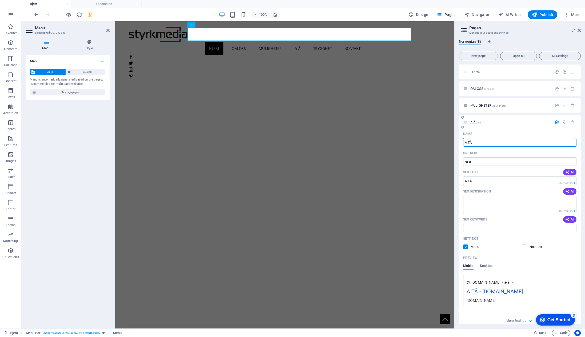
type input "A TÅ"
type input "/a-ta"
type input "A TIÅ"
type input "/a-tia"
type input "A TILÅ"
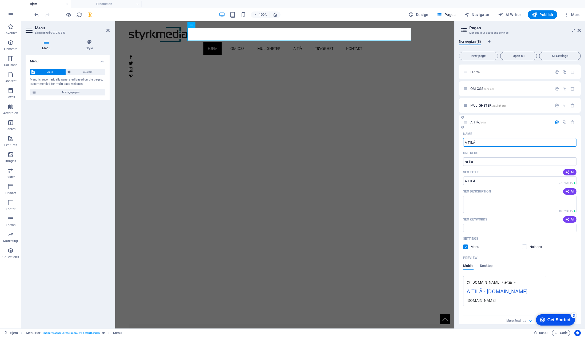
type input "/a-tila"
type input "A TIL Å"
type input "/a-til-a"
click at [545, 15] on span "Publish" at bounding box center [542, 14] width 21 height 5
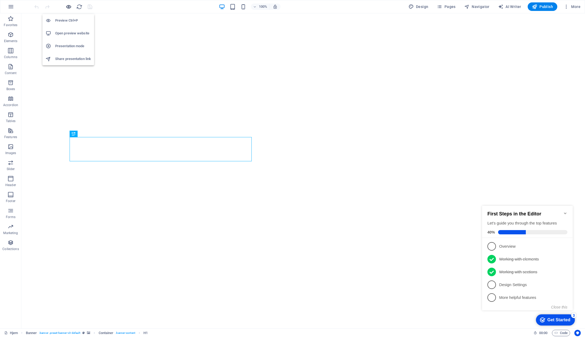
click at [68, 7] on icon "button" at bounding box center [69, 7] width 6 height 6
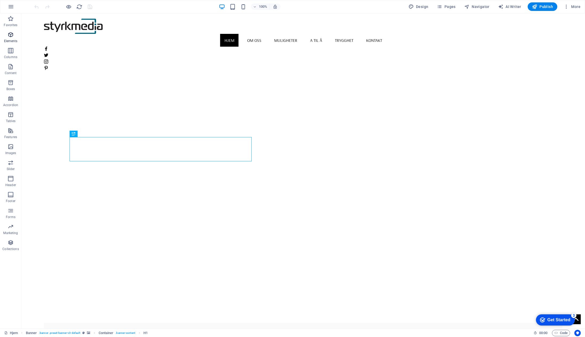
click at [12, 38] on span "Elements" at bounding box center [10, 37] width 21 height 13
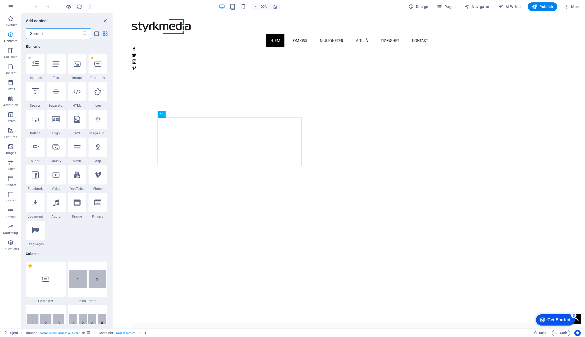
scroll to position [57, 0]
click at [79, 71] on div at bounding box center [77, 63] width 19 height 19
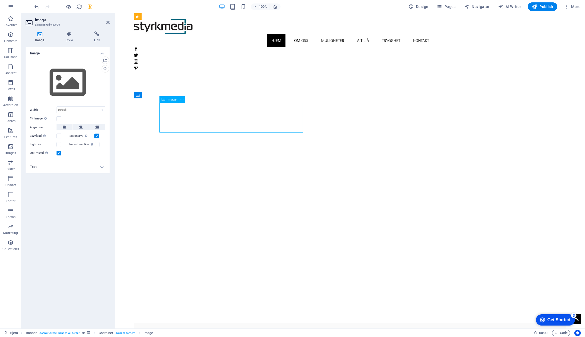
drag, startPoint x: 184, startPoint y: 110, endPoint x: 203, endPoint y: 111, distance: 19.2
click at [182, 100] on icon at bounding box center [181, 99] width 3 height 6
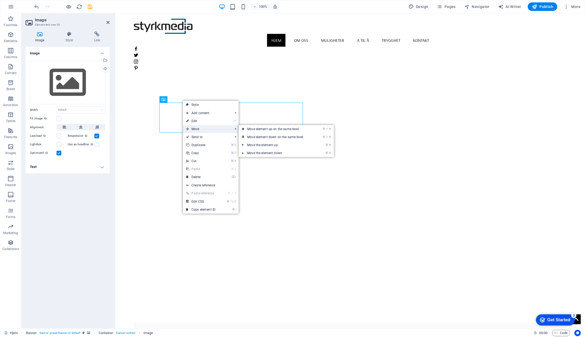
click at [191, 128] on span "Move" at bounding box center [207, 129] width 48 height 8
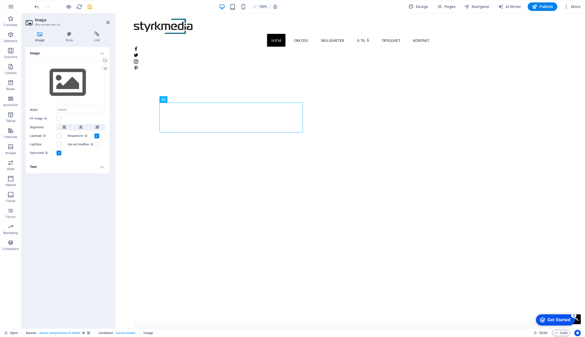
drag, startPoint x: 181, startPoint y: 116, endPoint x: 233, endPoint y: 117, distance: 52.2
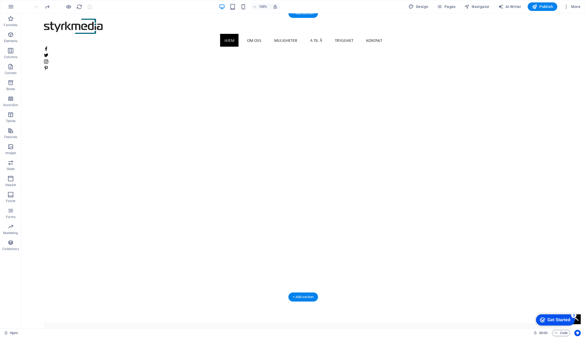
click at [489, 203] on figure at bounding box center [303, 180] width 518 height 283
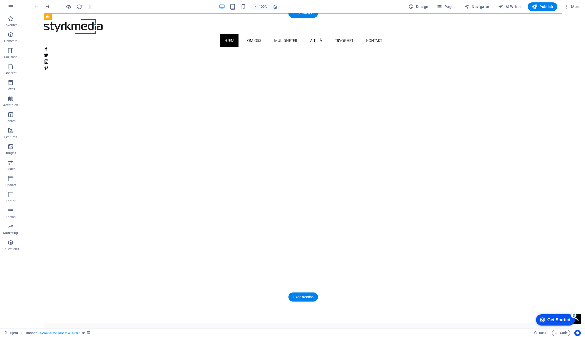
click at [497, 210] on figure at bounding box center [303, 180] width 518 height 283
click at [517, 201] on figure at bounding box center [303, 180] width 518 height 283
click at [499, 166] on figure at bounding box center [303, 180] width 518 height 283
select select "vh"
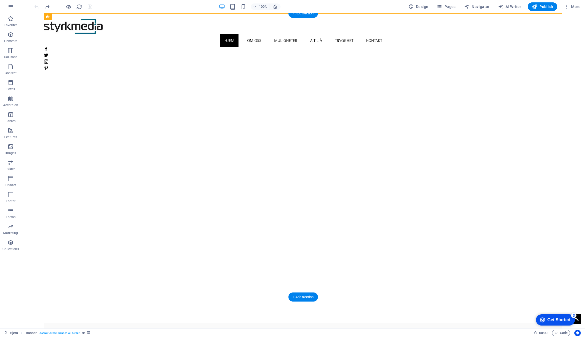
select select "banner"
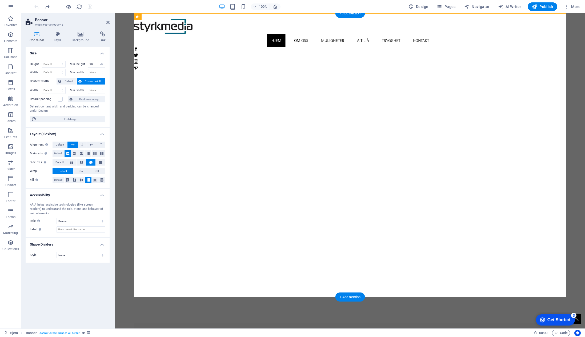
click at [499, 166] on figure at bounding box center [350, 180] width 432 height 283
click at [504, 167] on figure at bounding box center [350, 180] width 432 height 283
click at [9, 37] on icon "button" at bounding box center [10, 34] width 6 height 6
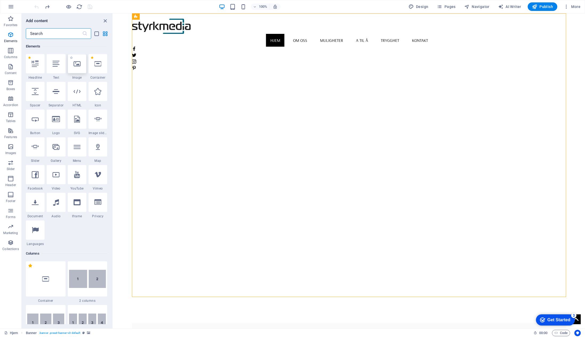
click at [75, 66] on icon at bounding box center [77, 63] width 7 height 7
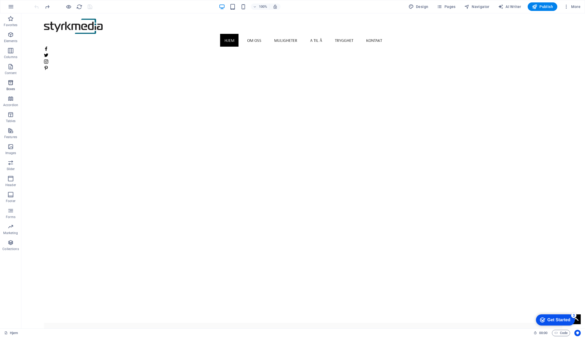
click at [9, 83] on icon "button" at bounding box center [10, 82] width 6 height 6
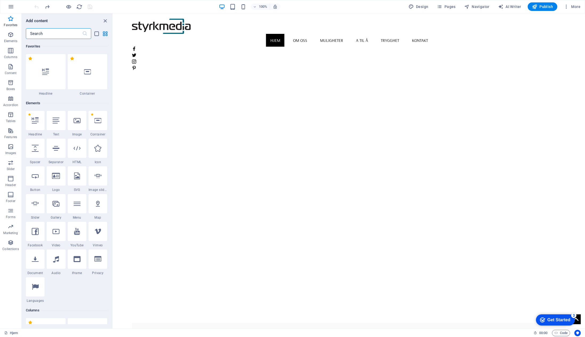
scroll to position [0, 0]
click at [11, 36] on icon "button" at bounding box center [10, 34] width 6 height 6
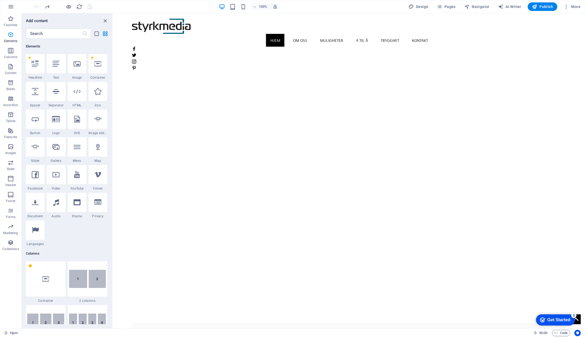
scroll to position [57, 0]
click at [451, 94] on figure at bounding box center [349, 180] width 434 height 283
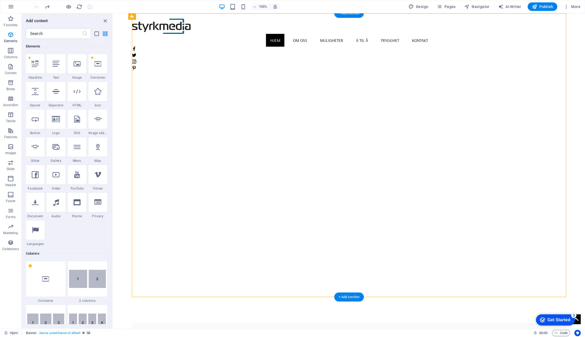
click at [451, 94] on figure at bounding box center [349, 180] width 434 height 283
select select "vh"
select select "banner"
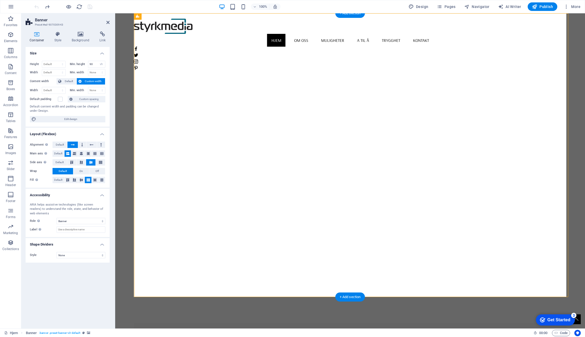
click at [451, 94] on figure at bounding box center [350, 180] width 432 height 283
click at [189, 52] on figure at bounding box center [350, 180] width 432 height 283
click at [188, 52] on figure at bounding box center [350, 180] width 432 height 283
click at [14, 35] on icon "button" at bounding box center [10, 34] width 6 height 6
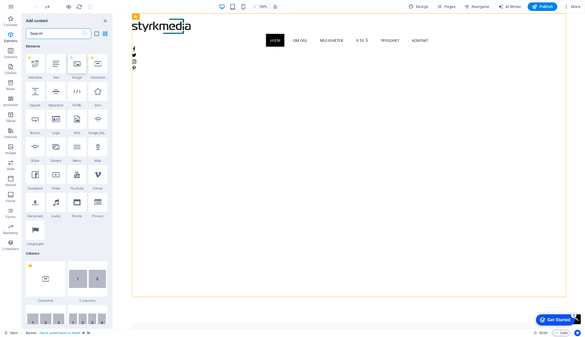
click at [82, 71] on div at bounding box center [77, 63] width 19 height 19
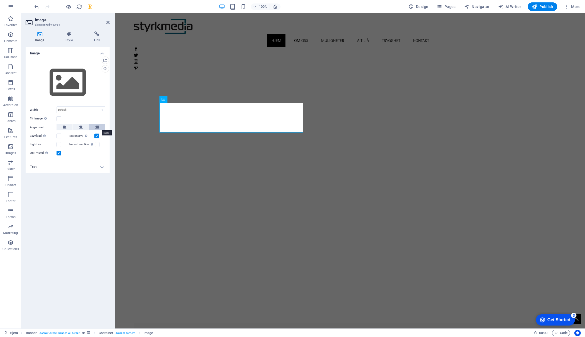
click at [95, 127] on icon at bounding box center [97, 127] width 4 height 6
click at [230, 327] on figure at bounding box center [349, 342] width 239 height 30
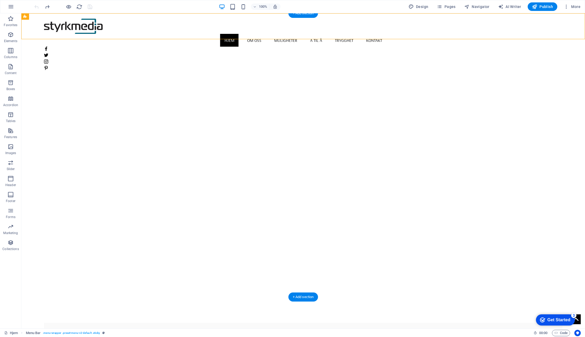
click at [88, 44] on figure at bounding box center [303, 180] width 518 height 283
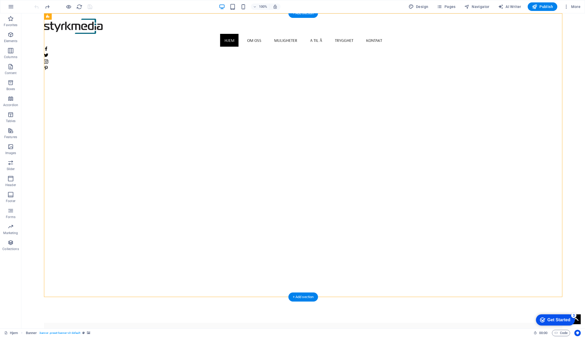
click at [84, 46] on figure at bounding box center [303, 180] width 518 height 283
click at [12, 37] on icon "button" at bounding box center [10, 34] width 6 height 6
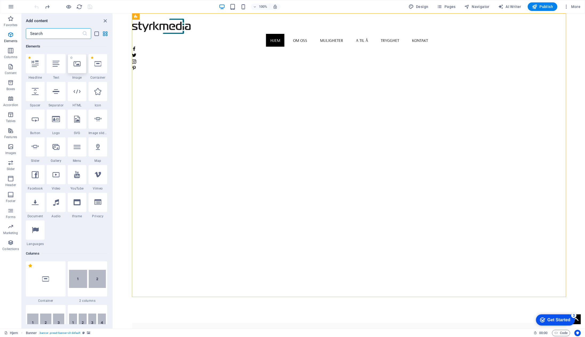
click at [81, 65] on div at bounding box center [77, 63] width 19 height 19
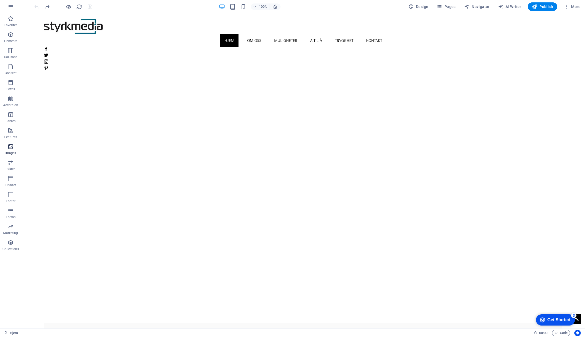
click at [12, 149] on icon "button" at bounding box center [10, 146] width 6 height 6
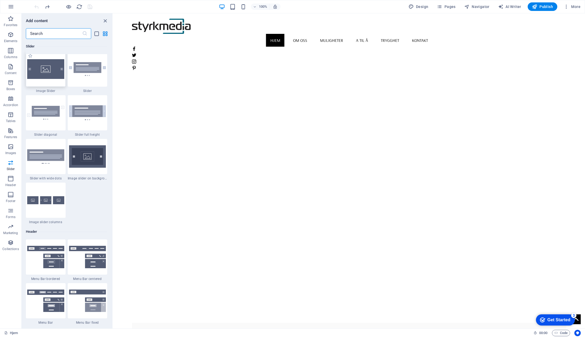
scroll to position [3029, 0]
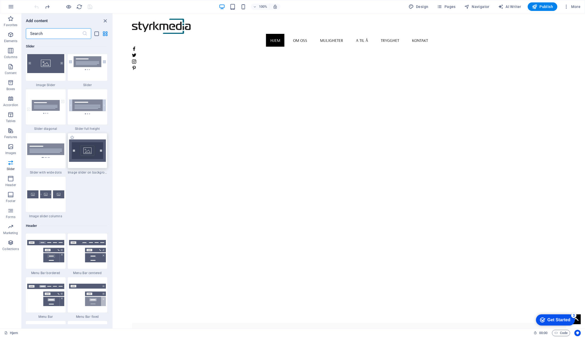
click at [84, 157] on img at bounding box center [87, 150] width 37 height 22
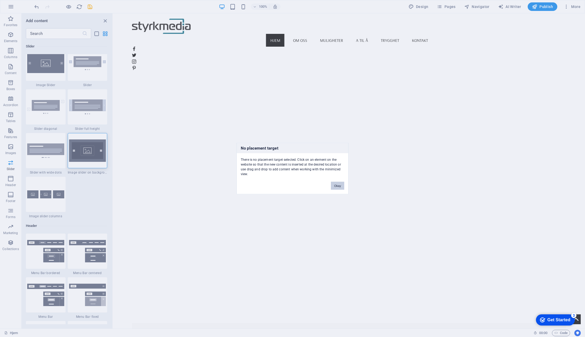
click at [338, 185] on button "Okay" at bounding box center [337, 186] width 13 height 8
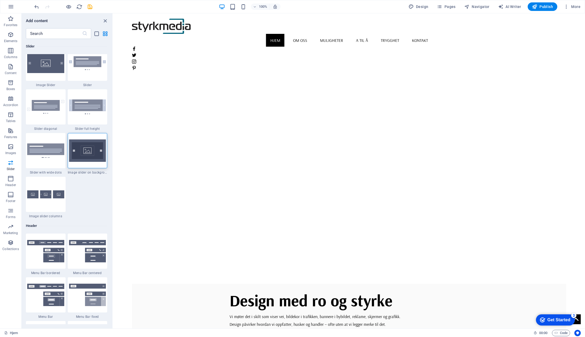
scroll to position [0, 0]
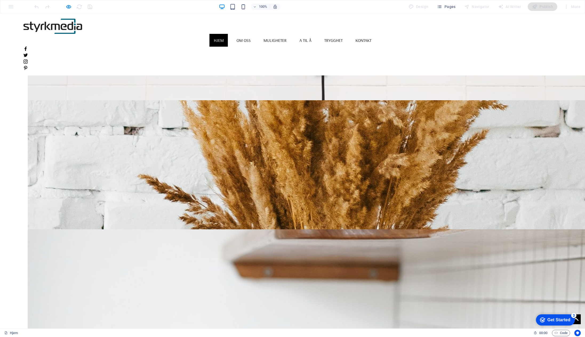
scroll to position [495, 0]
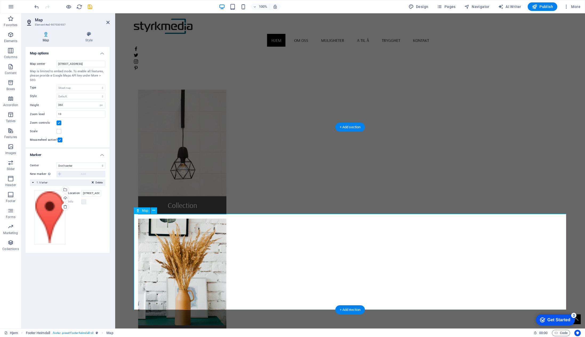
scroll to position [545, 0]
click at [92, 192] on input "[STREET_ADDRESS]" at bounding box center [91, 193] width 20 height 6
drag, startPoint x: 198, startPoint y: 205, endPoint x: 121, endPoint y: 193, distance: 77.7
click at [90, 192] on input "[STREET_ADDRESS]" at bounding box center [91, 193] width 20 height 6
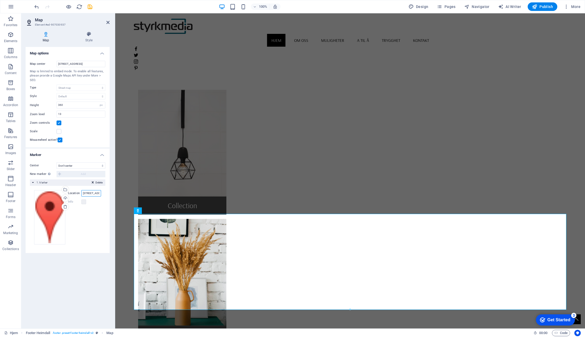
drag, startPoint x: 82, startPoint y: 192, endPoint x: 111, endPoint y: 194, distance: 29.1
click at [111, 194] on div "Map Style Map options Map center [STREET_ADDRESS] Map is limited to embed mode.…" at bounding box center [67, 177] width 92 height 301
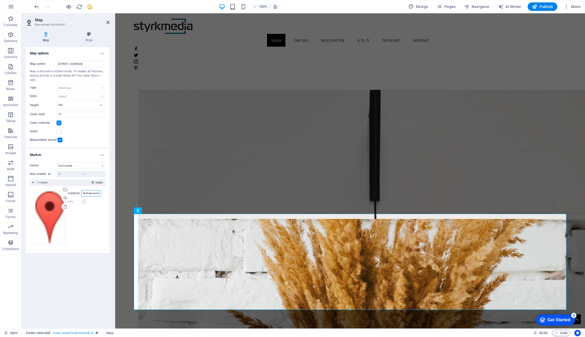
type input "Norheimsund [GEOGRAPHIC_DATA]"
drag, startPoint x: 226, startPoint y: 207, endPoint x: 151, endPoint y: 227, distance: 78.1
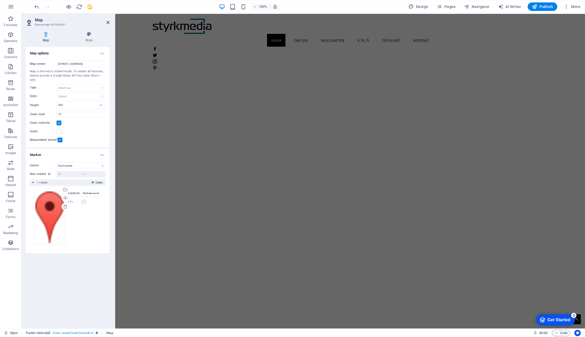
scroll to position [0, 0]
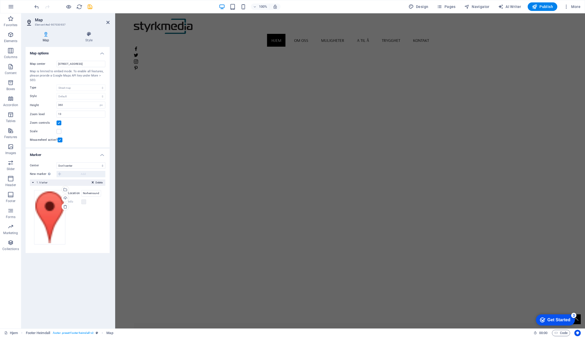
drag, startPoint x: 116, startPoint y: 6, endPoint x: 109, endPoint y: 7, distance: 6.7
